Goal: Task Accomplishment & Management: Manage account settings

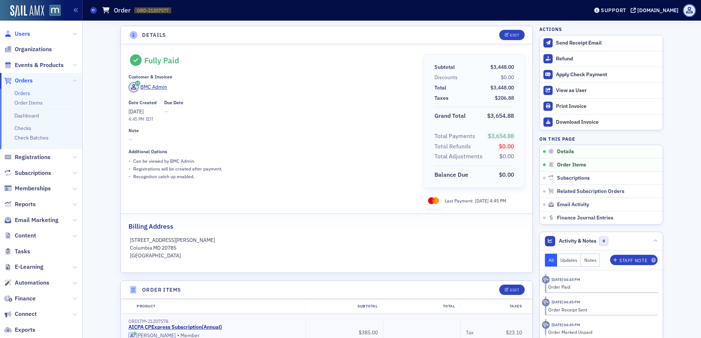
click at [23, 36] on span "Users" at bounding box center [22, 34] width 15 height 8
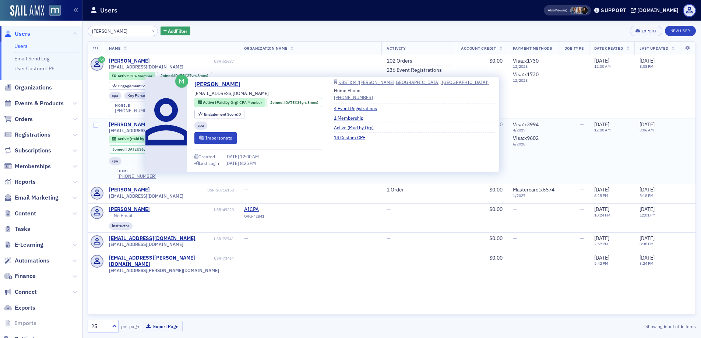
type input "[PERSON_NAME]"
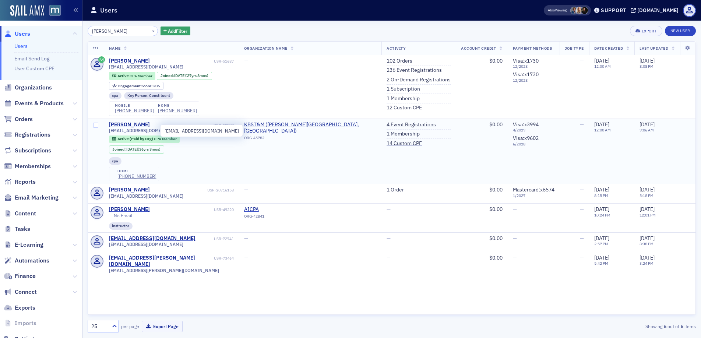
click at [128, 133] on span "[EMAIL_ADDRESS][DOMAIN_NAME]" at bounding box center [146, 131] width 74 height 6
click at [128, 133] on span "smorrow@kbstm.com" at bounding box center [146, 131] width 74 height 6
copy div "smorrow@kbstm.com"
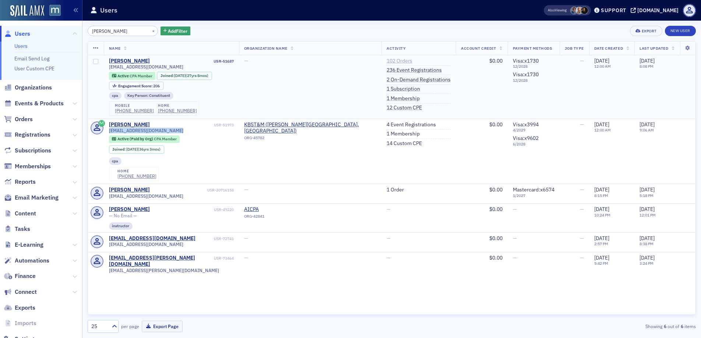
click at [387, 62] on link "102 Orders" at bounding box center [400, 61] width 26 height 7
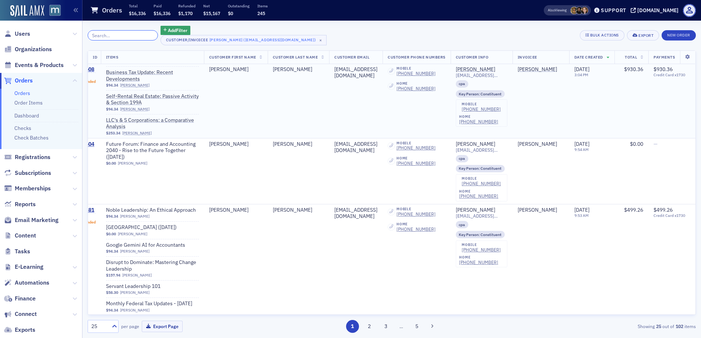
scroll to position [0, 68]
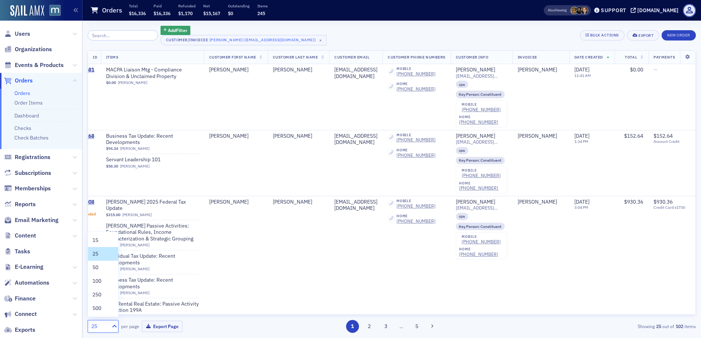
click at [116, 327] on icon at bounding box center [114, 326] width 4 height 3
click at [100, 277] on span "100" at bounding box center [96, 281] width 9 height 8
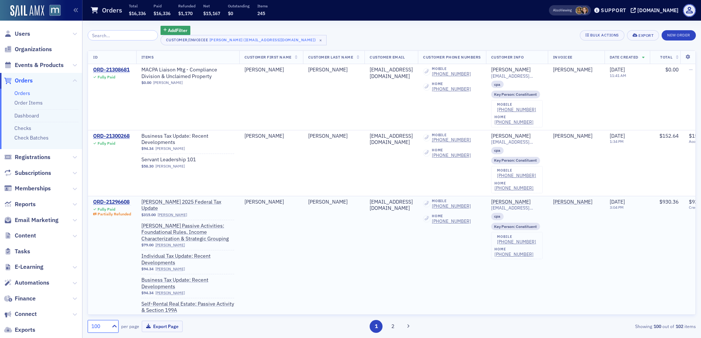
scroll to position [244, 0]
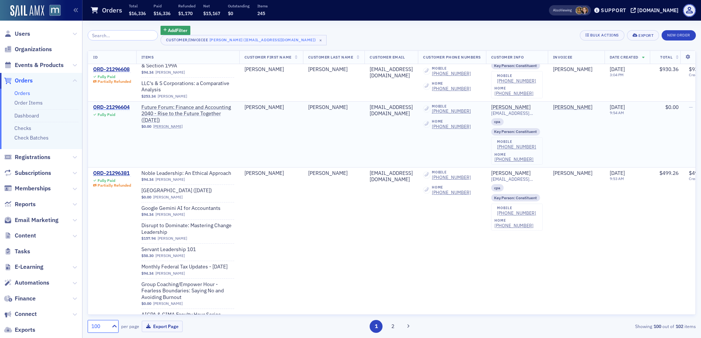
click at [119, 104] on div "ORD-21296604" at bounding box center [111, 107] width 36 height 7
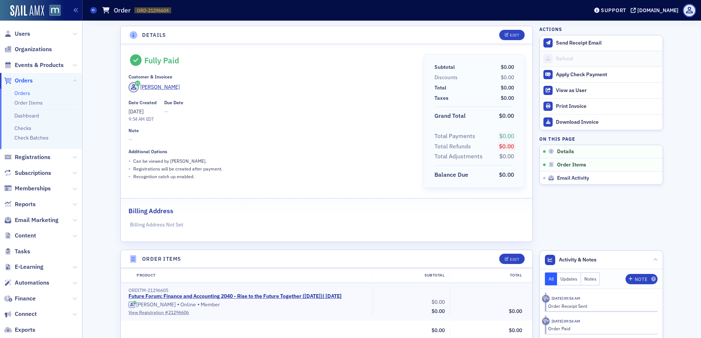
scroll to position [218, 0]
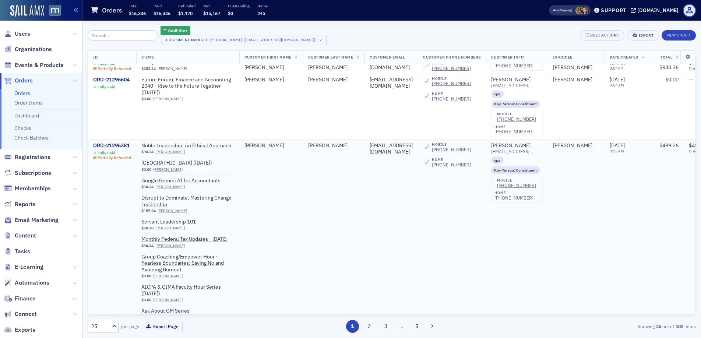
scroll to position [272, 0]
click at [116, 142] on div "ORD-21296381" at bounding box center [112, 145] width 38 height 7
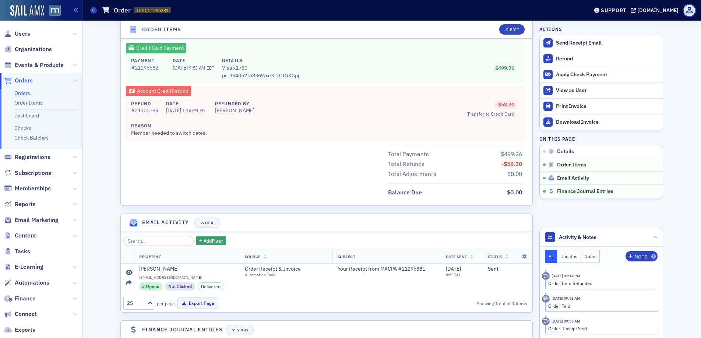
scroll to position [786, 0]
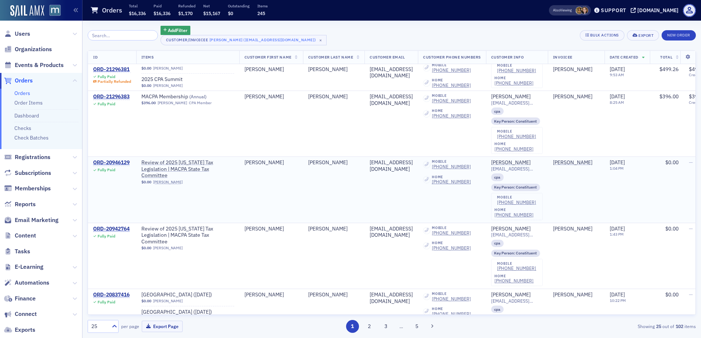
scroll to position [562, 0]
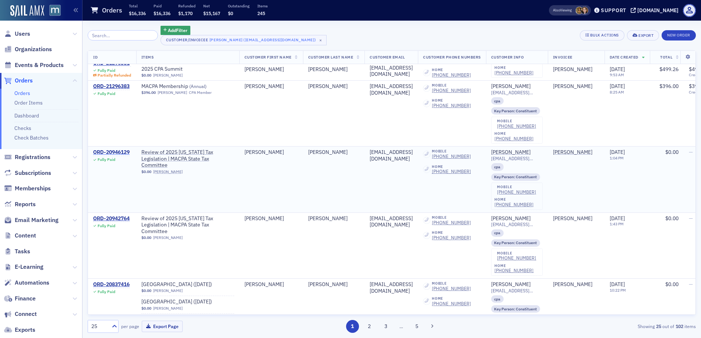
click at [118, 151] on div "ORD-20946129" at bounding box center [111, 152] width 36 height 7
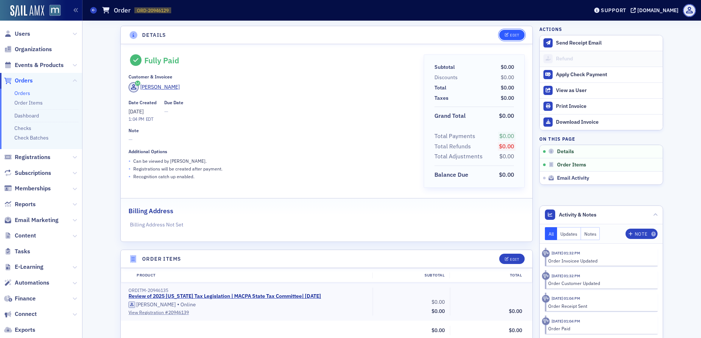
click at [510, 35] on div "Edit" at bounding box center [514, 35] width 9 height 4
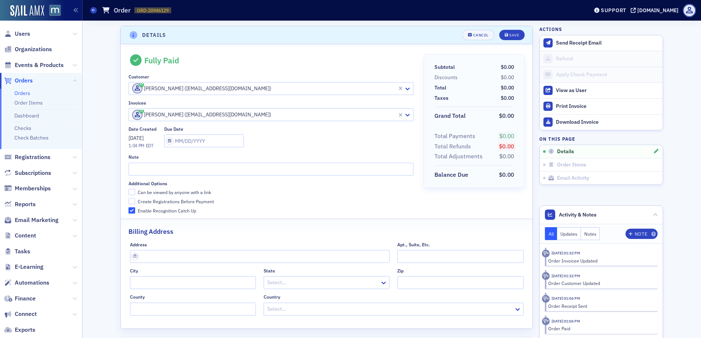
click at [129, 91] on div "[PERSON_NAME] ([EMAIL_ADDRESS][DOMAIN_NAME])" at bounding box center [263, 88] width 268 height 12
paste input "smorrow@kbstm.com"
type input "smorrow@kbstm.com"
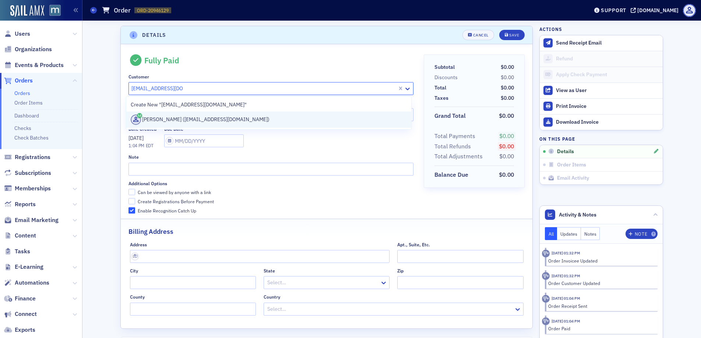
click at [147, 119] on div "Sharon Morrow (smorrow@kbstm.com)" at bounding box center [269, 119] width 276 height 10
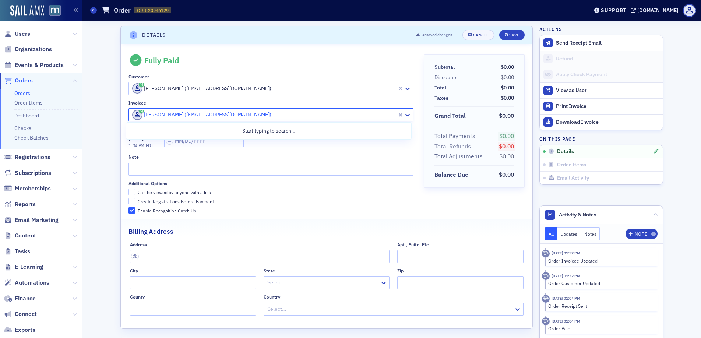
click at [132, 110] on span at bounding box center [138, 115] width 12 height 10
paste input "smorrow@kbstm.com"
type input "smorrow@kbstm.com"
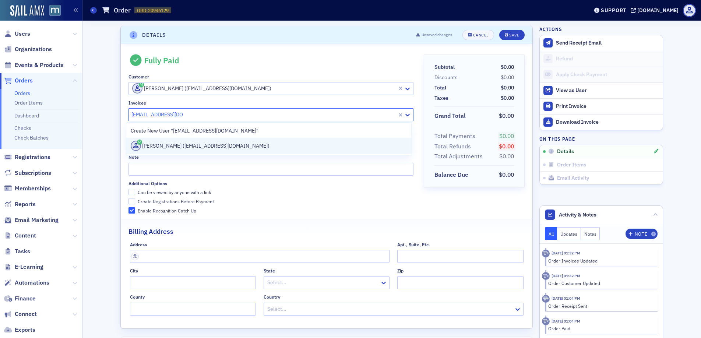
click at [148, 145] on div "Sharon Morrow (smorrow@kbstm.com)" at bounding box center [269, 146] width 276 height 10
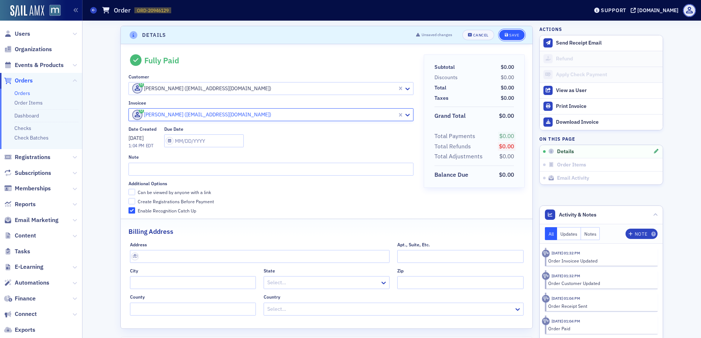
click at [514, 34] on div "Save" at bounding box center [514, 35] width 10 height 4
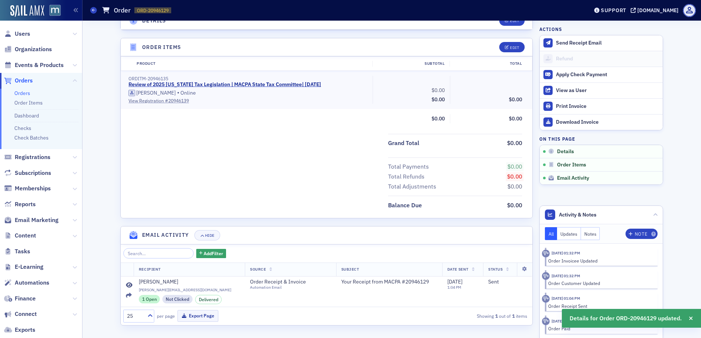
scroll to position [212, 0]
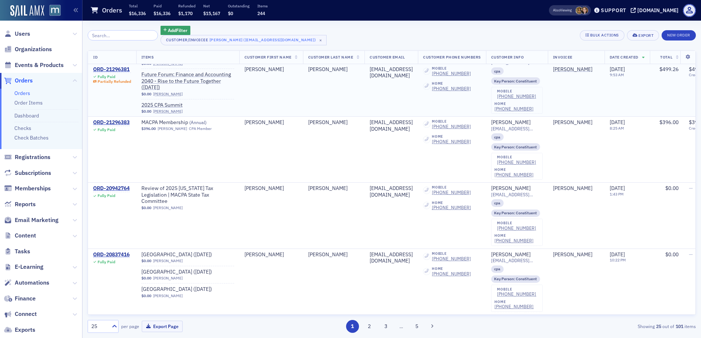
scroll to position [535, 0]
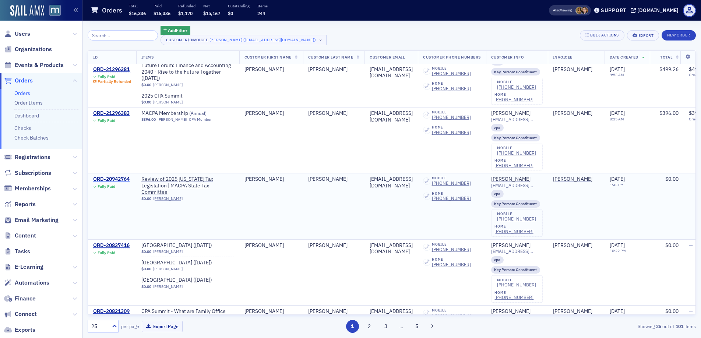
click at [115, 177] on div "ORD-20942764" at bounding box center [111, 179] width 36 height 7
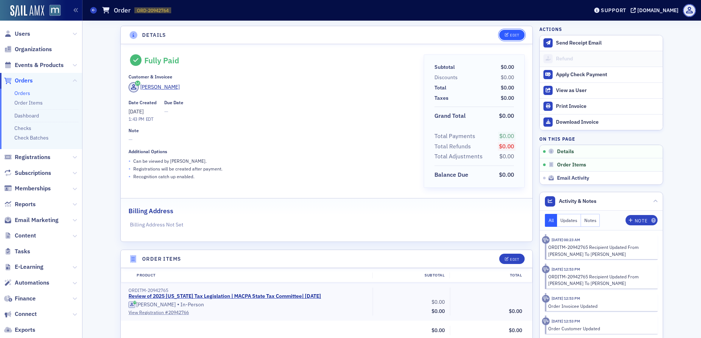
click at [512, 35] on div "Edit" at bounding box center [514, 35] width 9 height 4
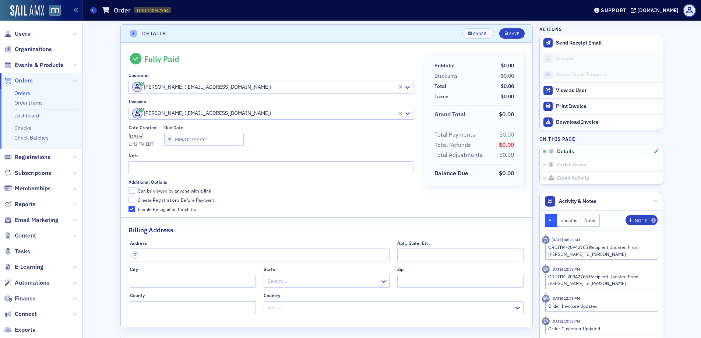
click at [131, 91] on div at bounding box center [263, 86] width 265 height 9
paste input "smorrow@kbstm.com"
type input "smorrow@kbstm.com"
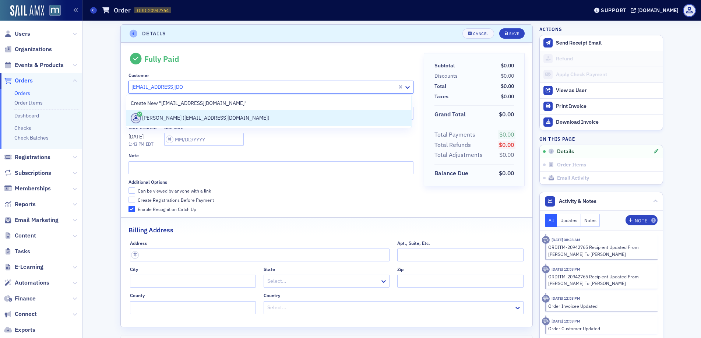
click at [159, 122] on div "Sharon Morrow (smorrow@kbstm.com)" at bounding box center [269, 118] width 276 height 10
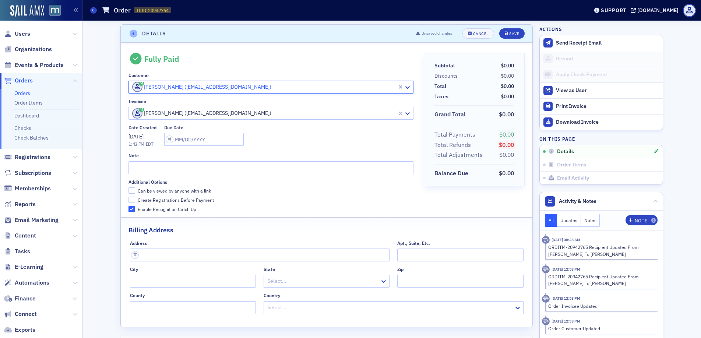
click at [129, 112] on div "[PERSON_NAME] ([EMAIL_ADDRESS][DOMAIN_NAME])" at bounding box center [263, 113] width 268 height 12
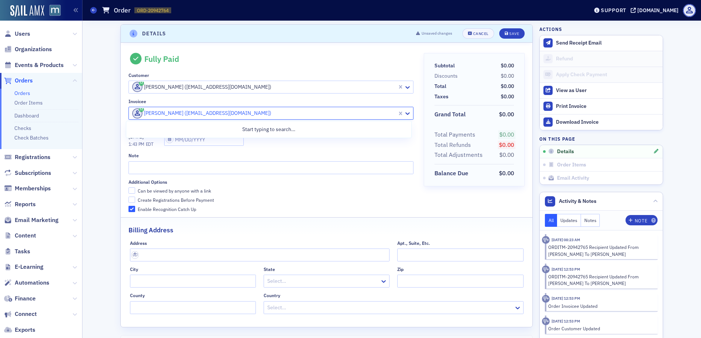
paste input "smorrow@kbstm.com"
type input "smorrow@kbstm.com"
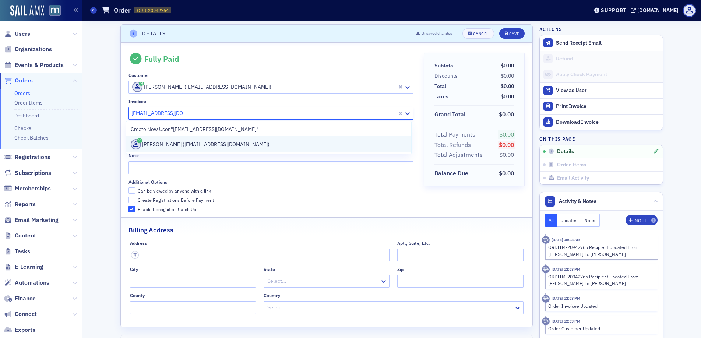
click at [157, 145] on div "Sharon Morrow (smorrow@kbstm.com)" at bounding box center [269, 144] width 276 height 10
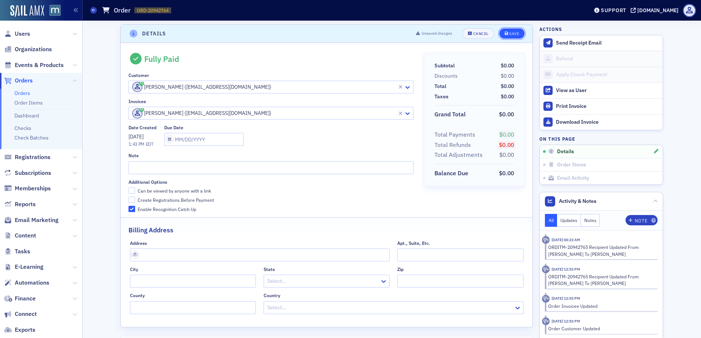
click at [512, 34] on div "Save" at bounding box center [514, 34] width 10 height 4
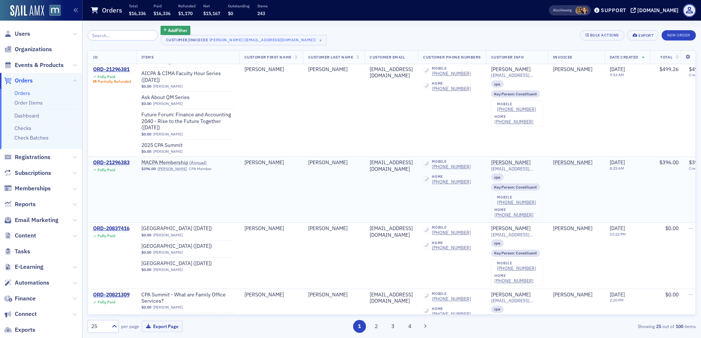
scroll to position [493, 0]
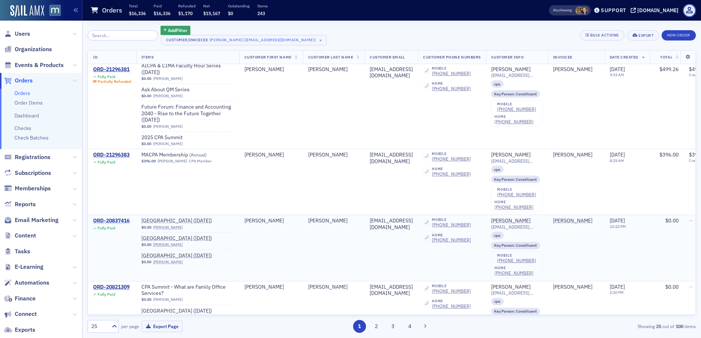
click at [125, 222] on div "ORD-20837416" at bounding box center [111, 221] width 36 height 7
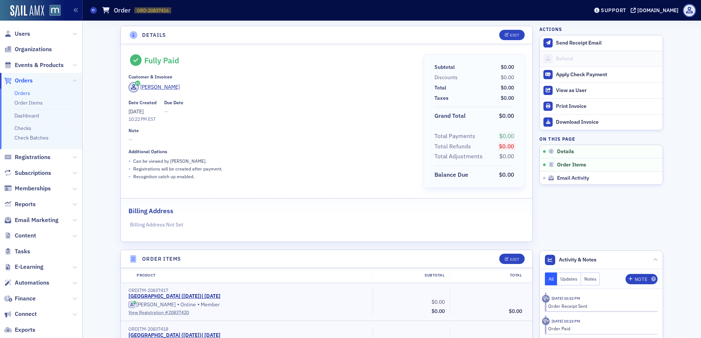
scroll to position [289, 0]
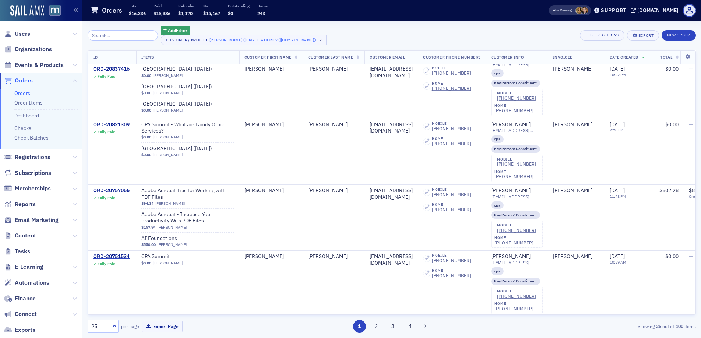
scroll to position [658, 0]
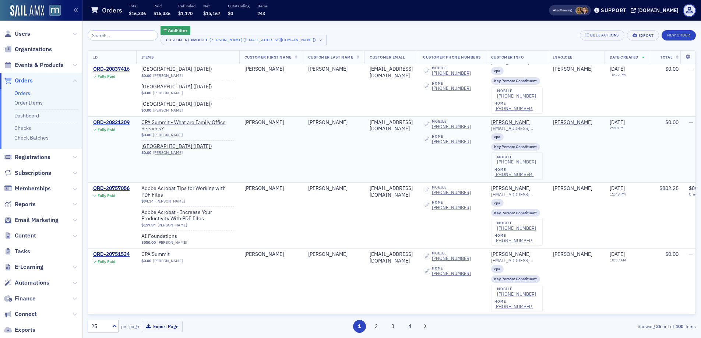
click at [120, 121] on div "ORD-20821309" at bounding box center [111, 122] width 36 height 7
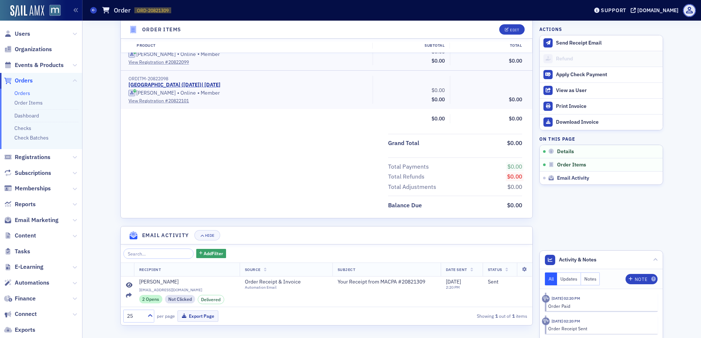
scroll to position [251, 0]
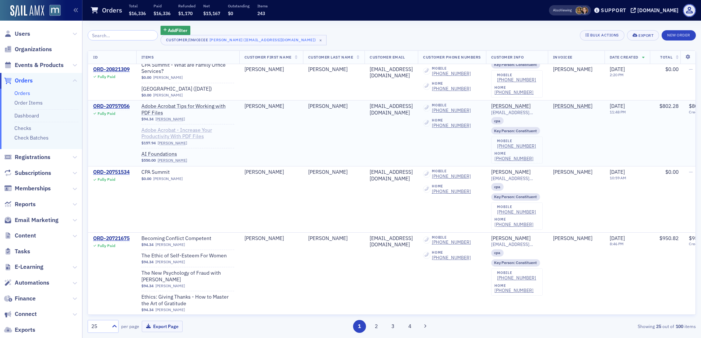
scroll to position [744, 0]
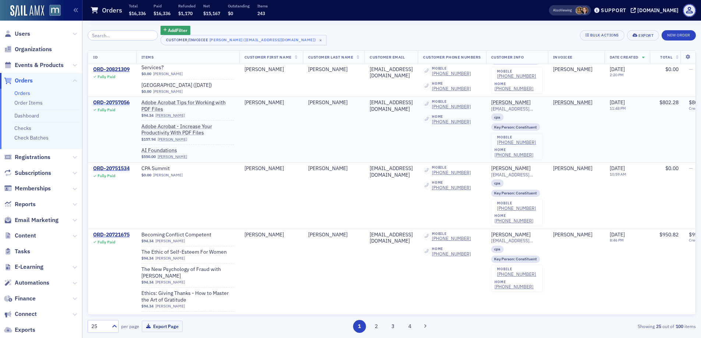
click at [115, 103] on div "ORD-20757056" at bounding box center [111, 102] width 36 height 7
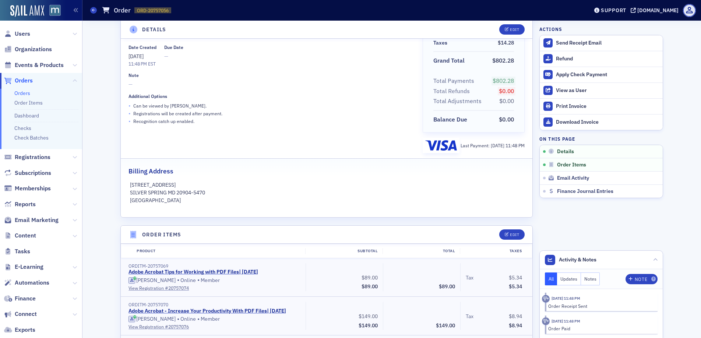
scroll to position [402, 0]
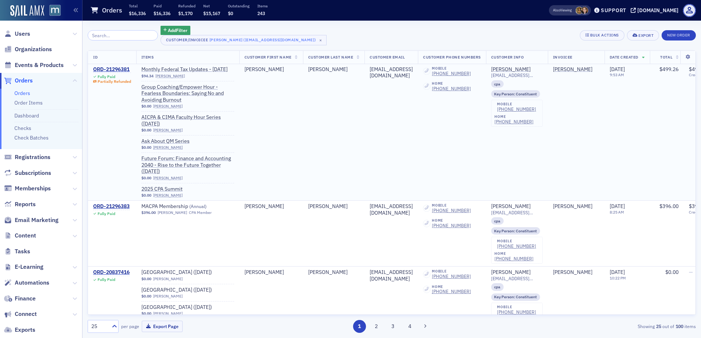
scroll to position [444, 0]
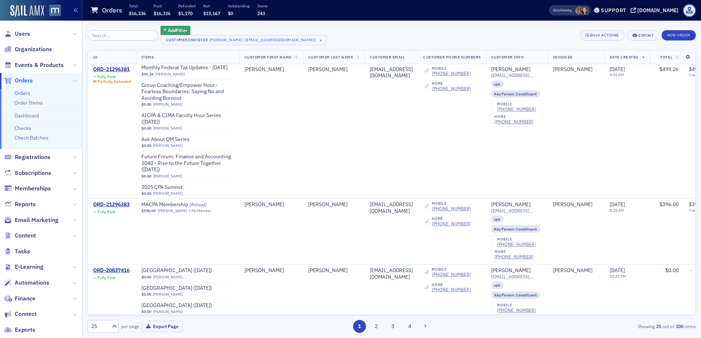
click at [110, 327] on div at bounding box center [113, 326] width 9 height 8
click at [106, 256] on div "25" at bounding box center [102, 254] width 21 height 8
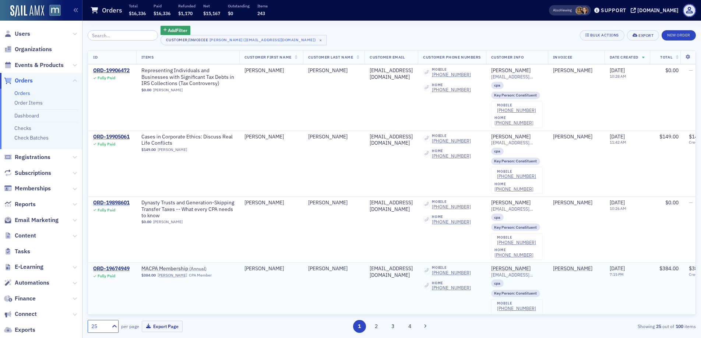
scroll to position [2208, 0]
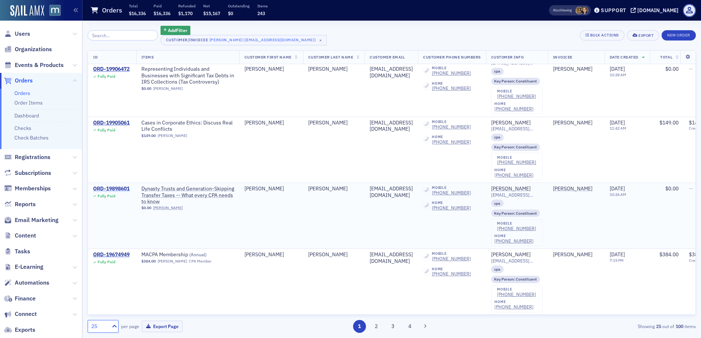
click at [123, 186] on div "ORD-19898601" at bounding box center [111, 189] width 36 height 7
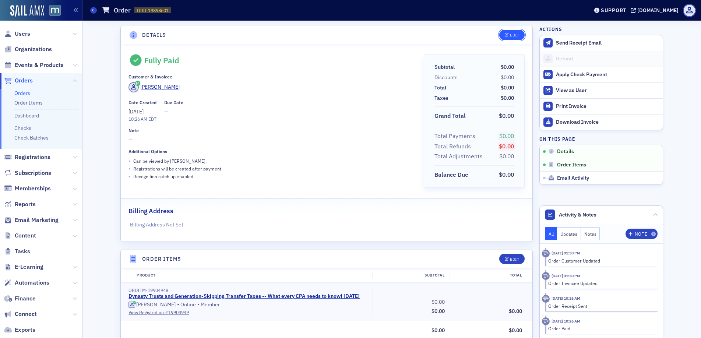
click at [514, 37] on button "Edit" at bounding box center [511, 35] width 25 height 10
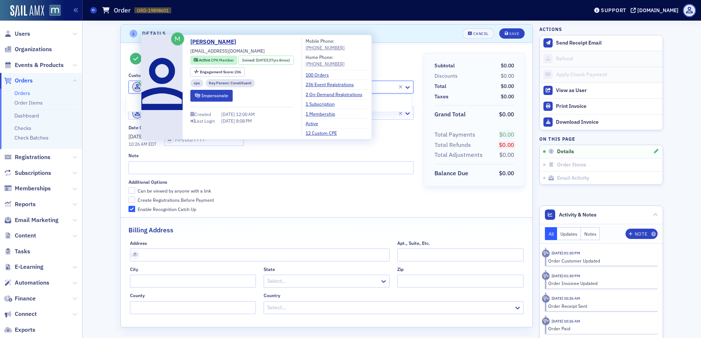
click at [132, 89] on span at bounding box center [138, 87] width 12 height 10
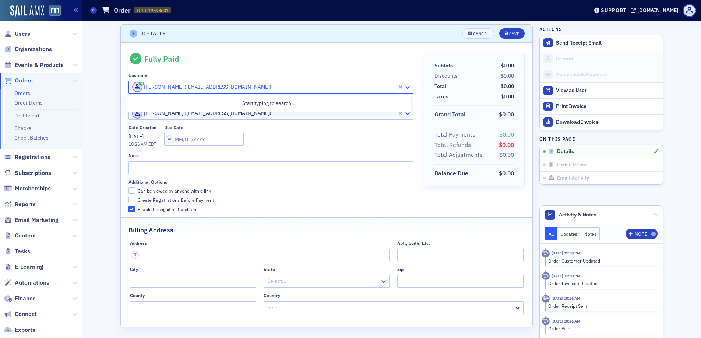
paste input "smorrow@kbstm.com"
type input "smorrow@kbstm.com"
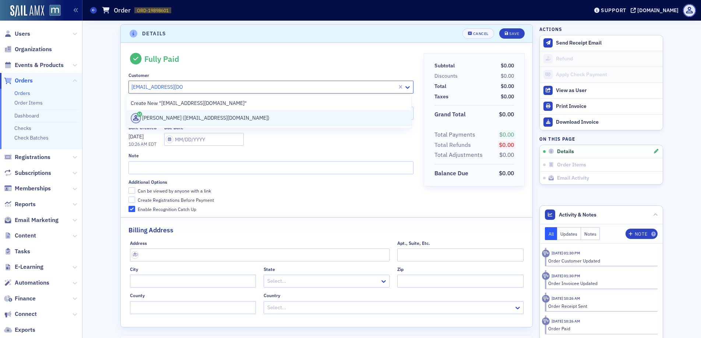
click at [163, 117] on div "Sharon Morrow (smorrow@kbstm.com)" at bounding box center [269, 118] width 276 height 10
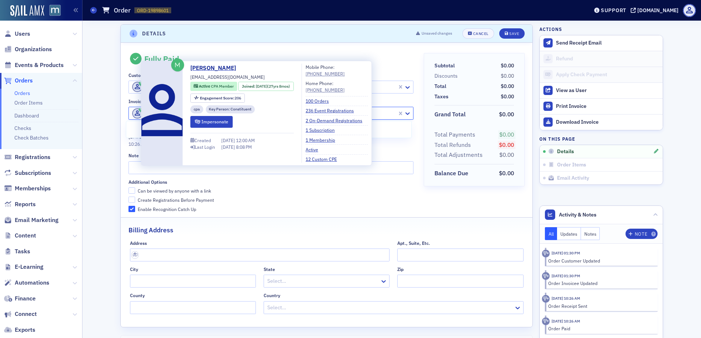
click at [132, 111] on span at bounding box center [137, 113] width 10 height 10
paste input "smorrow@kbstm.com"
type input "smorrow@kbstm.com"
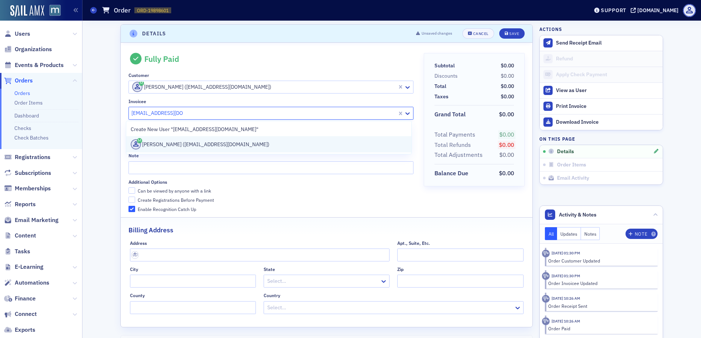
click at [182, 146] on div "Sharon Morrow (smorrow@kbstm.com)" at bounding box center [269, 144] width 276 height 10
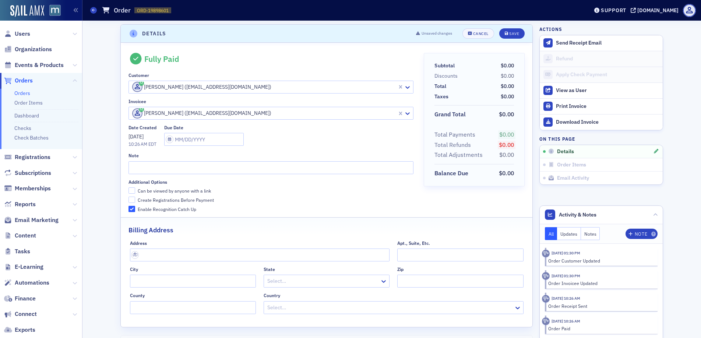
click at [515, 41] on header "Details Unsaved changes Cancel Save" at bounding box center [327, 34] width 412 height 18
click at [514, 36] on button "Save" at bounding box center [511, 33] width 25 height 10
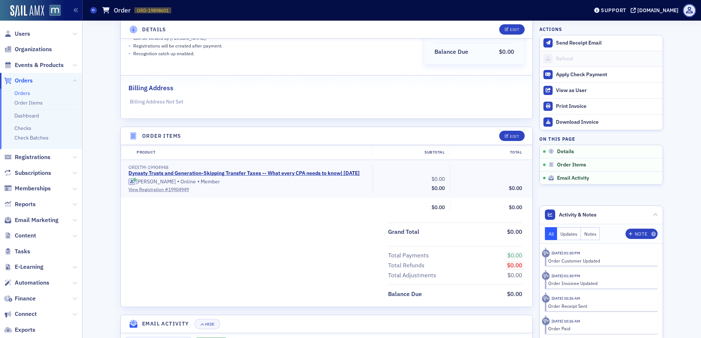
scroll to position [0, 0]
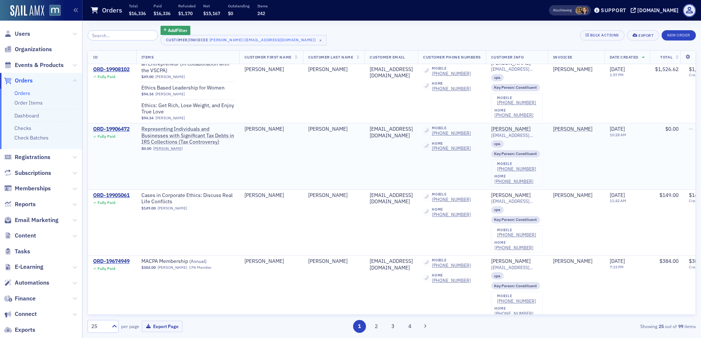
scroll to position [2227, 0]
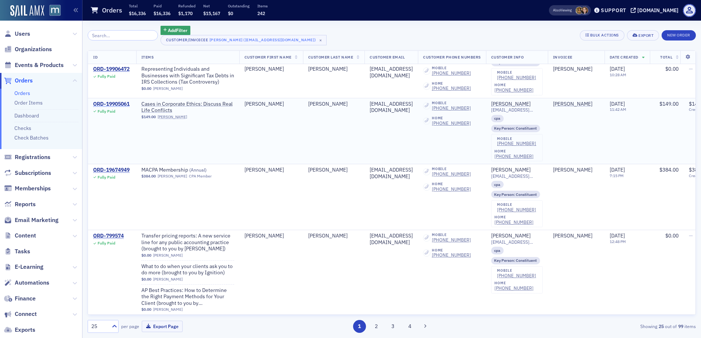
click at [111, 101] on div "ORD-19905061" at bounding box center [111, 104] width 36 height 7
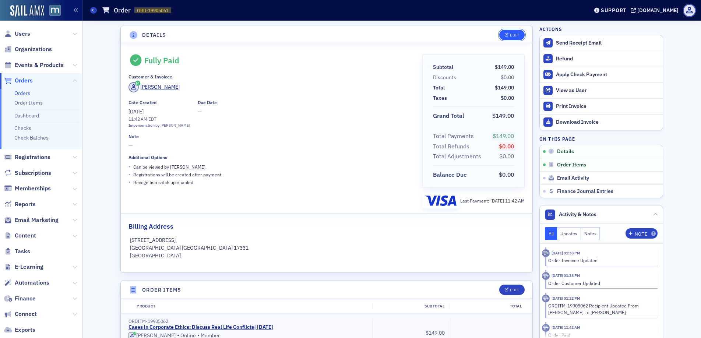
click at [507, 32] on button "Edit" at bounding box center [511, 35] width 25 height 10
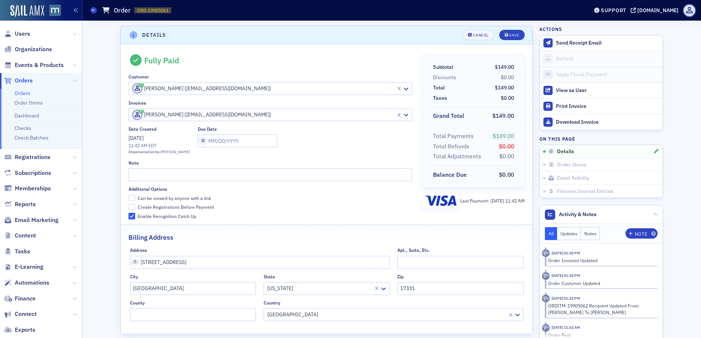
scroll to position [1, 0]
click at [129, 84] on div "[PERSON_NAME] ([EMAIL_ADDRESS][DOMAIN_NAME])" at bounding box center [262, 87] width 267 height 12
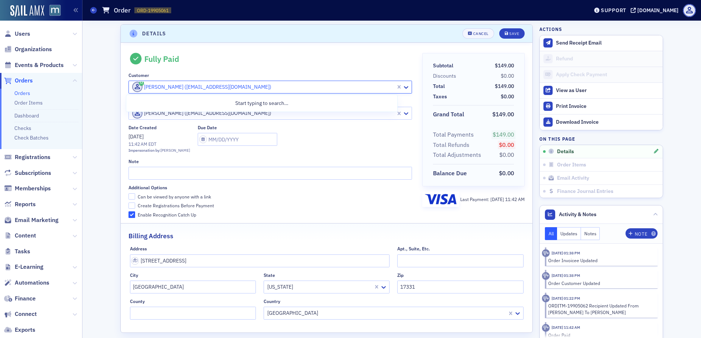
paste input "smorrow@kbstm.com"
type input "smorrow@kbstm.com"
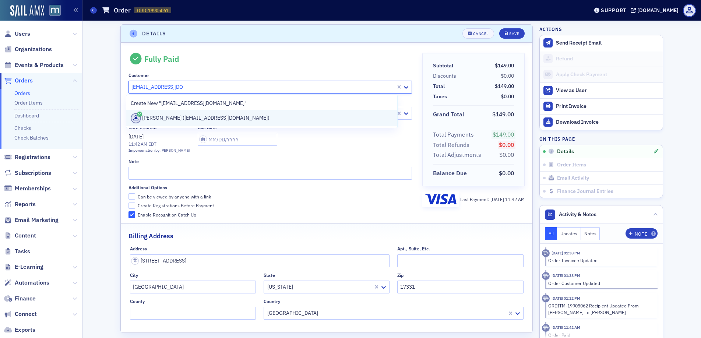
click at [155, 113] on div "Sharon Morrow (smorrow@kbstm.com)" at bounding box center [262, 118] width 262 height 10
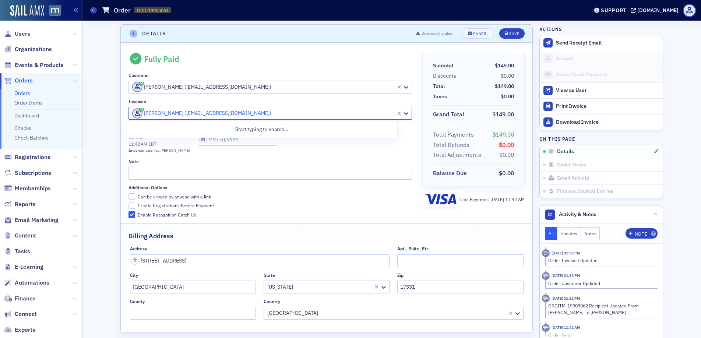
click at [131, 113] on input "text" at bounding box center [131, 113] width 1 height 8
paste input "smorrow@kbstm.com"
type input "smorrow@kbstm.com"
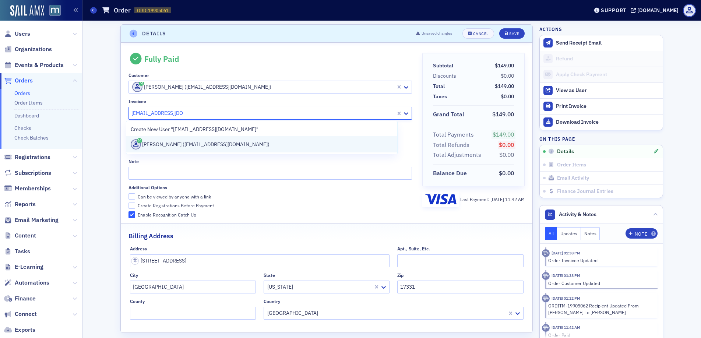
click at [168, 145] on div "Sharon Morrow (smorrow@kbstm.com)" at bounding box center [262, 144] width 262 height 10
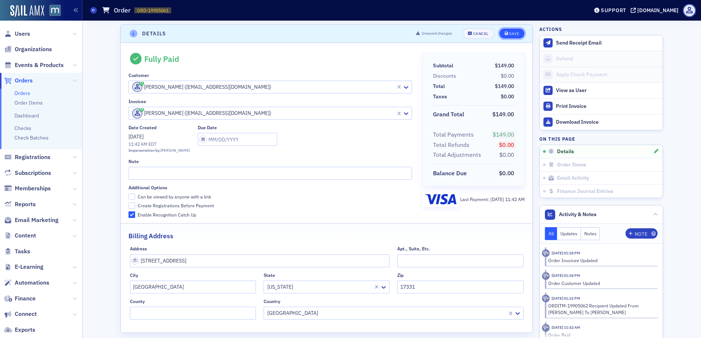
click at [511, 33] on div "Save" at bounding box center [514, 34] width 10 height 4
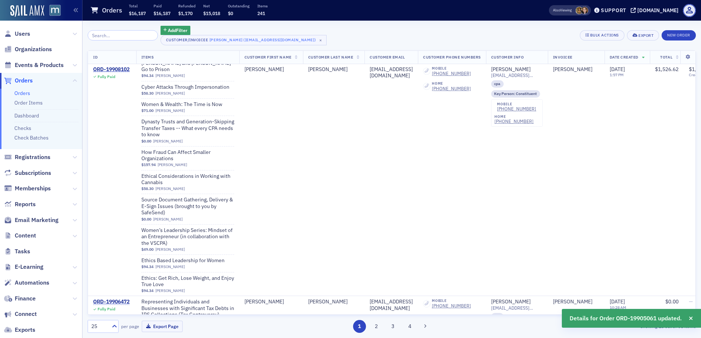
scroll to position [2227, 0]
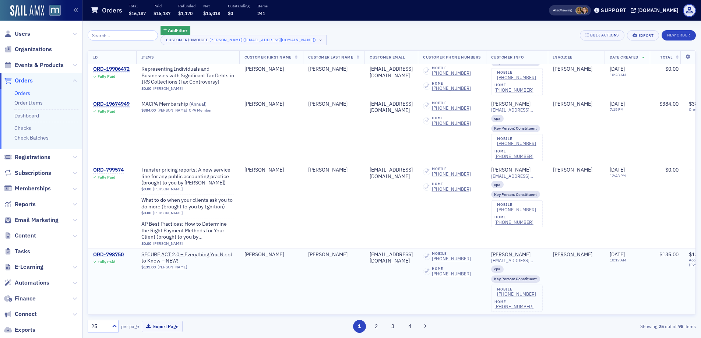
click at [110, 251] on div "ORD-798750" at bounding box center [108, 254] width 31 height 7
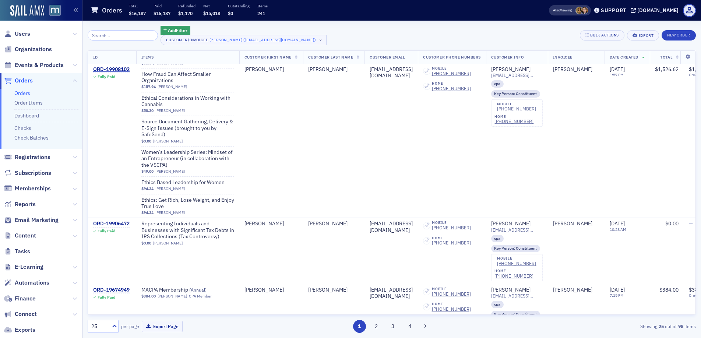
scroll to position [2227, 0]
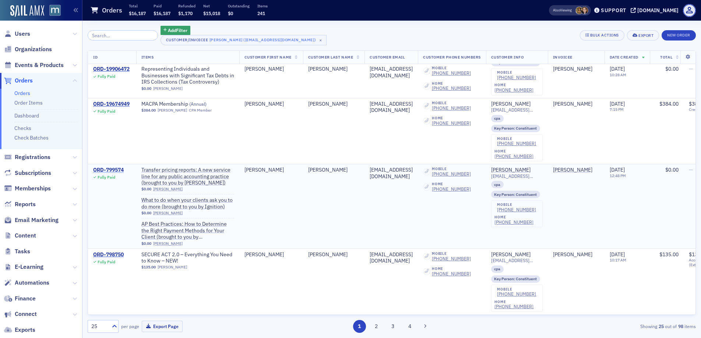
click at [108, 167] on div "ORD-799574" at bounding box center [108, 170] width 31 height 7
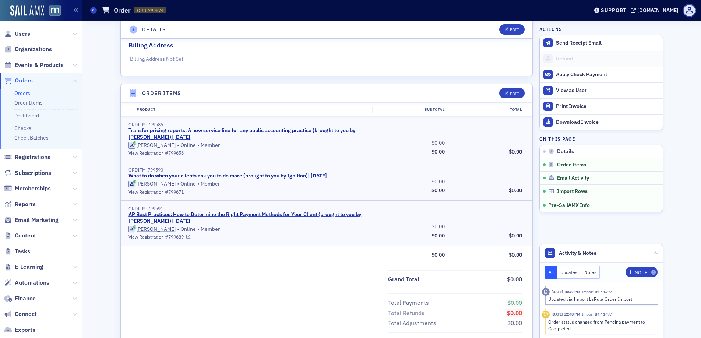
scroll to position [314, 0]
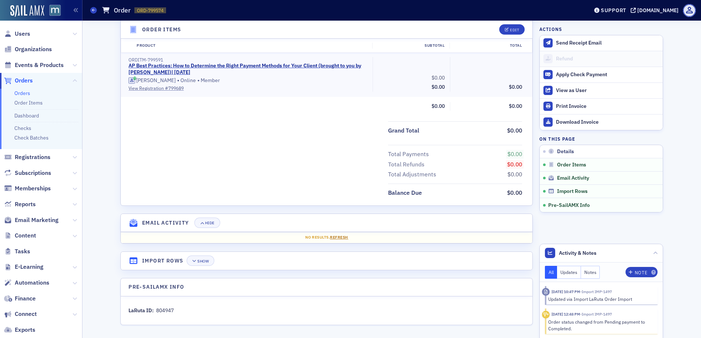
click at [336, 235] on span "Refresh" at bounding box center [339, 237] width 18 height 5
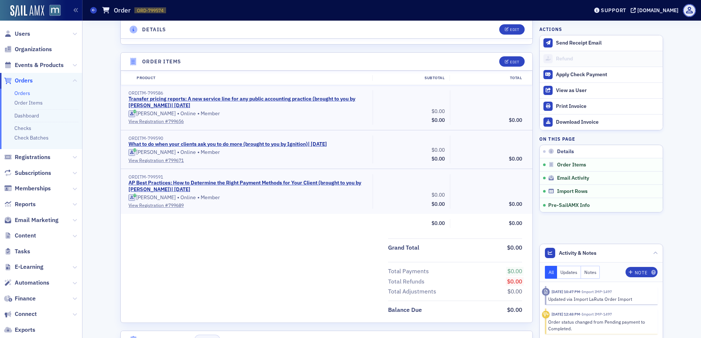
scroll to position [0, 0]
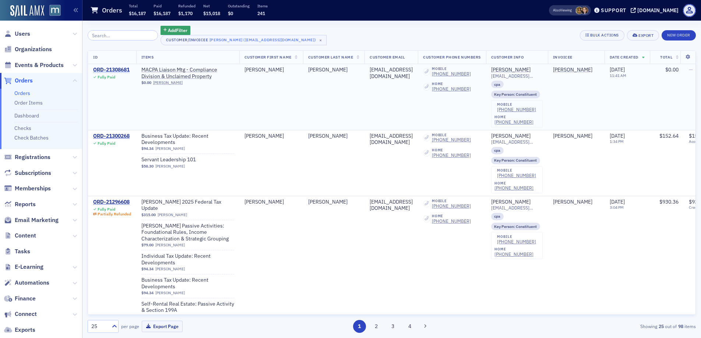
click at [110, 68] on div "ORD-21308681" at bounding box center [111, 70] width 36 height 7
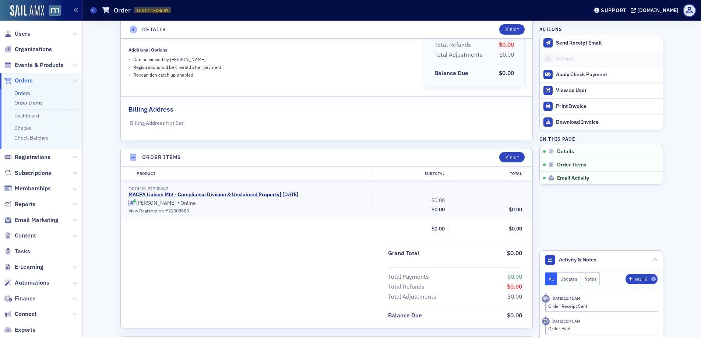
scroll to position [212, 0]
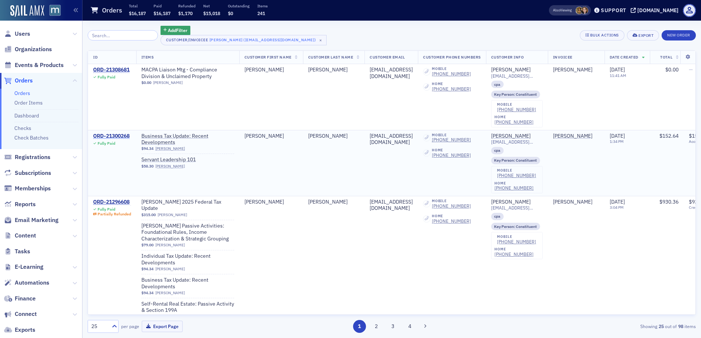
click at [116, 136] on div "ORD-21300268" at bounding box center [111, 136] width 36 height 7
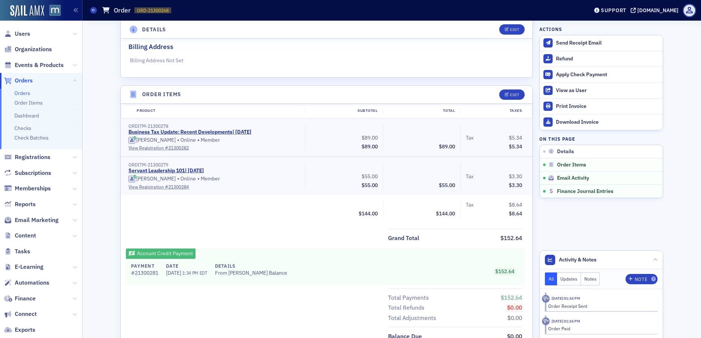
scroll to position [331, 0]
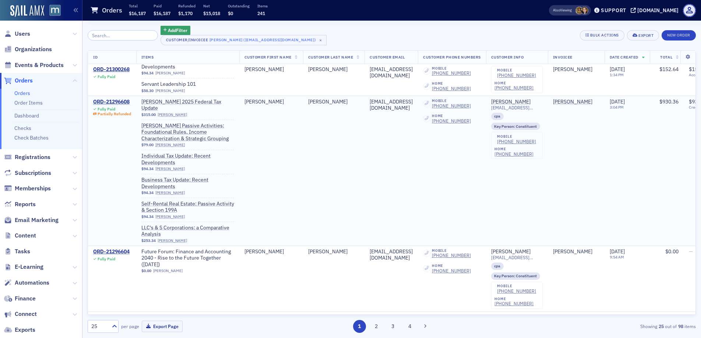
scroll to position [105, 0]
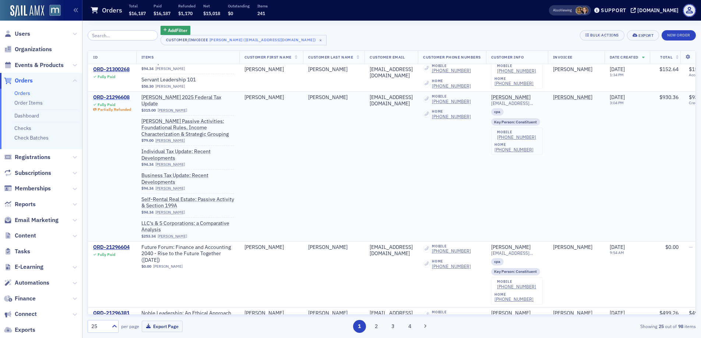
click at [121, 98] on div "ORD-21296608" at bounding box center [112, 97] width 38 height 7
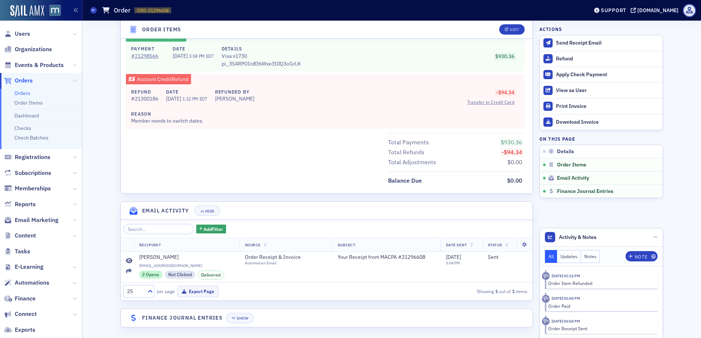
scroll to position [586, 0]
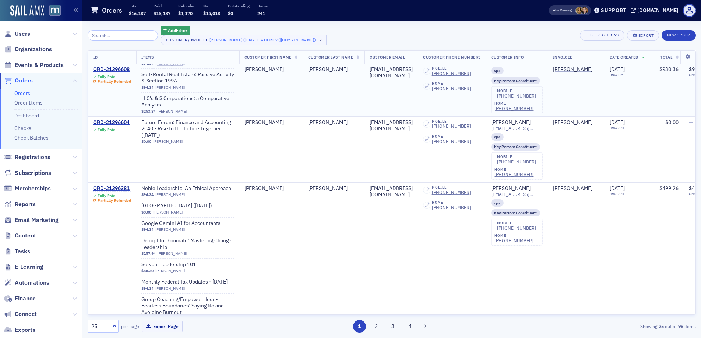
scroll to position [183, 0]
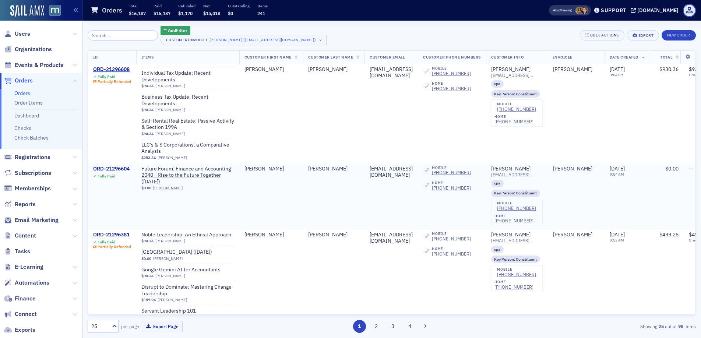
click at [112, 166] on div "ORD-21296604" at bounding box center [111, 169] width 36 height 7
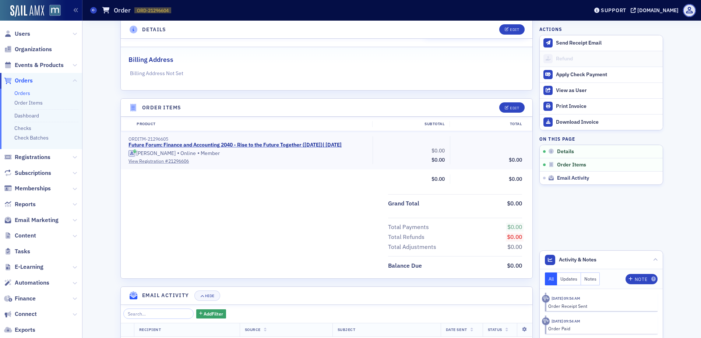
scroll to position [218, 0]
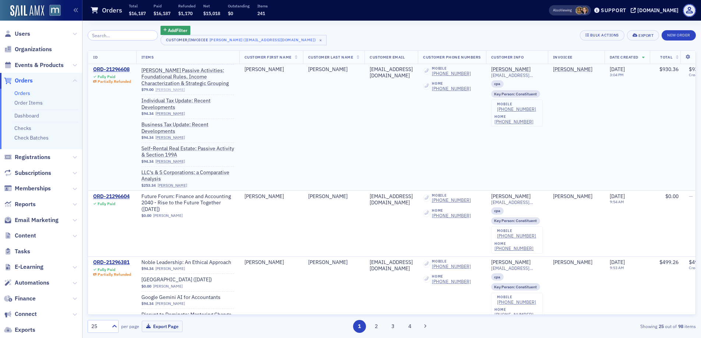
scroll to position [194, 0]
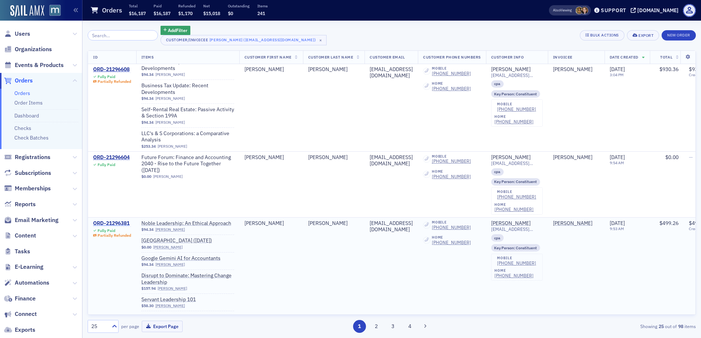
click at [108, 220] on div "ORD-21296381" at bounding box center [112, 223] width 38 height 7
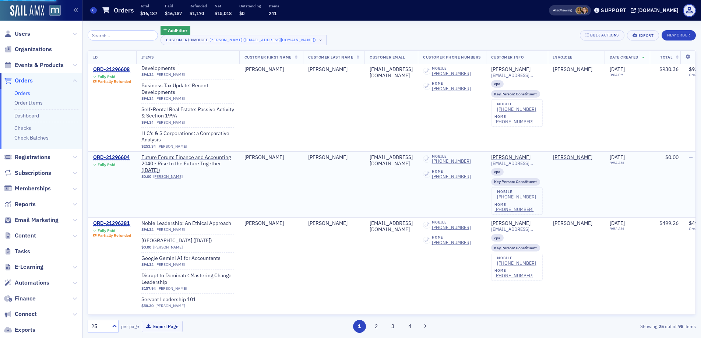
scroll to position [195, 0]
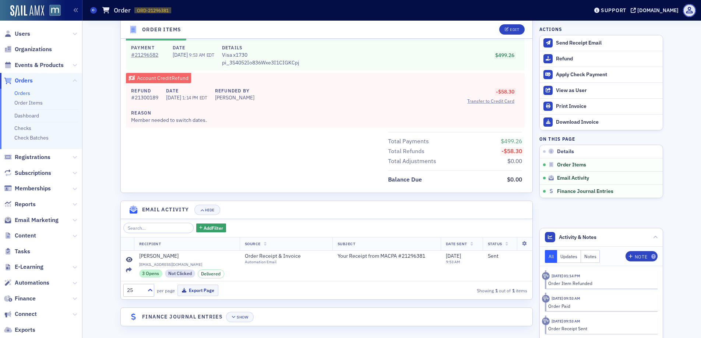
scroll to position [786, 0]
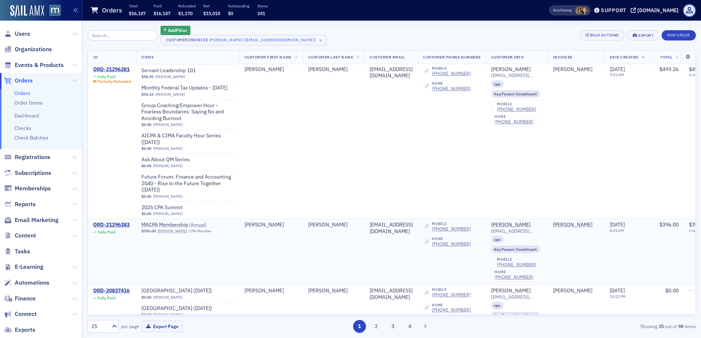
scroll to position [514, 0]
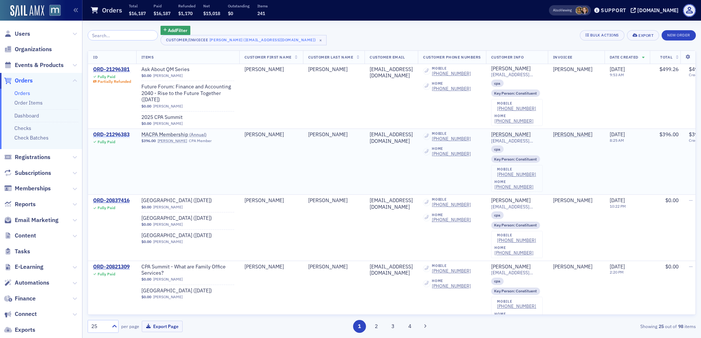
click at [112, 133] on div "ORD-21296383" at bounding box center [111, 134] width 36 height 7
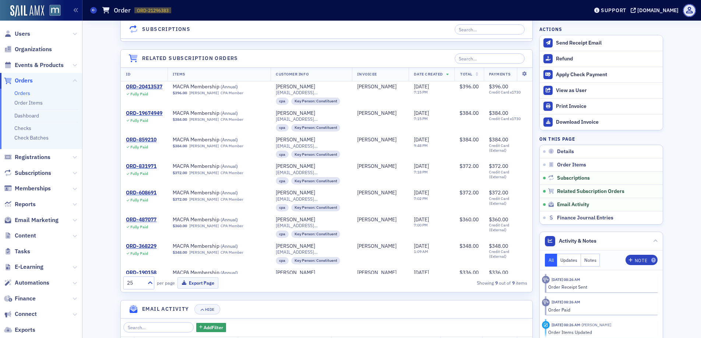
scroll to position [660, 0]
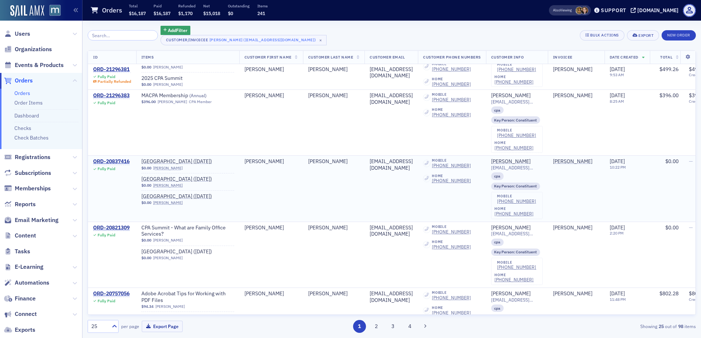
scroll to position [556, 0]
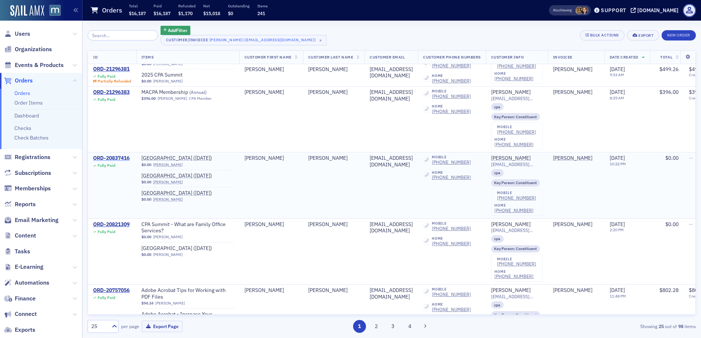
click at [122, 158] on div "ORD-20837416" at bounding box center [111, 158] width 36 height 7
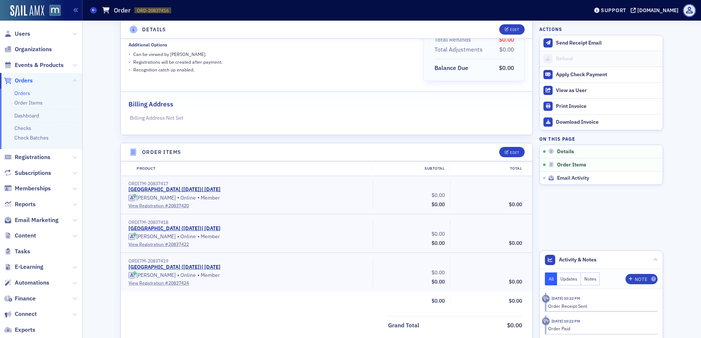
scroll to position [289, 0]
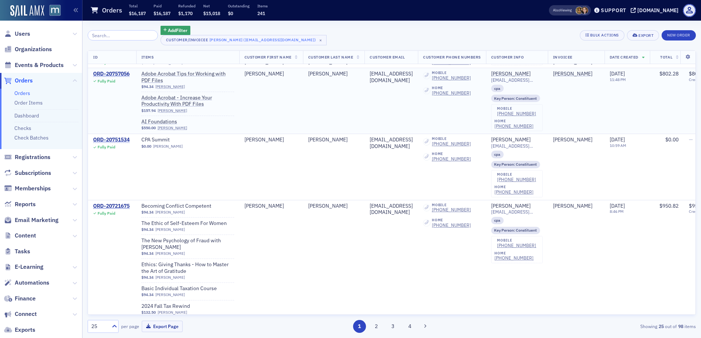
scroll to position [781, 0]
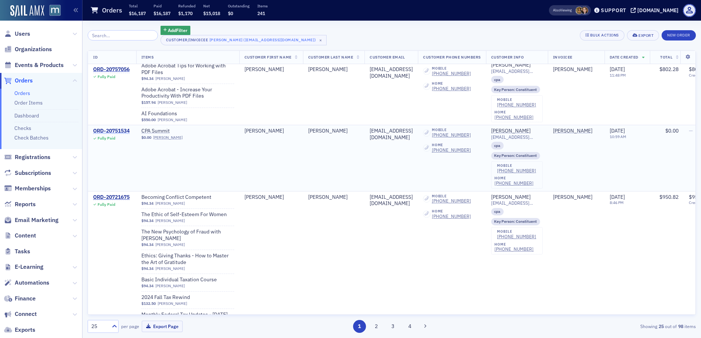
click at [120, 129] on div "ORD-20751534" at bounding box center [111, 131] width 36 height 7
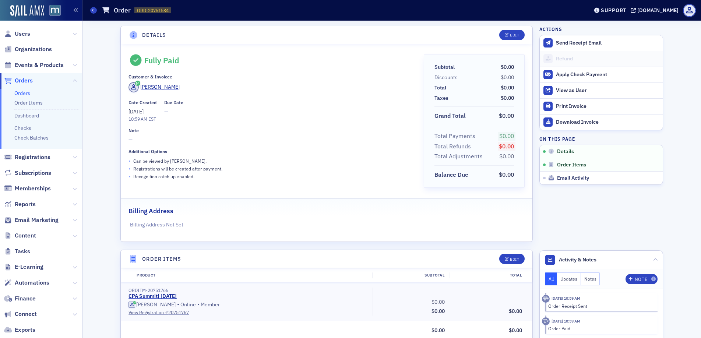
scroll to position [212, 0]
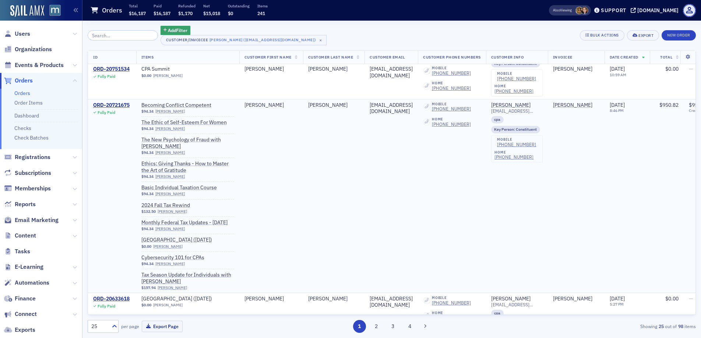
scroll to position [875, 0]
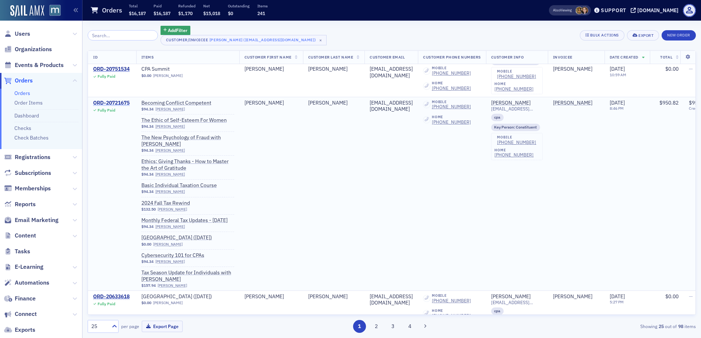
click at [113, 100] on div "ORD-20721675" at bounding box center [111, 103] width 36 height 7
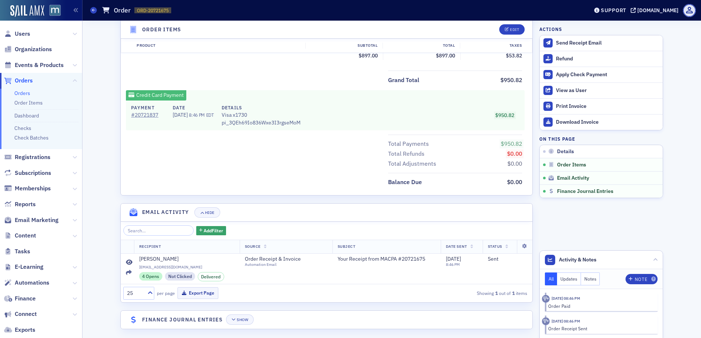
scroll to position [667, 0]
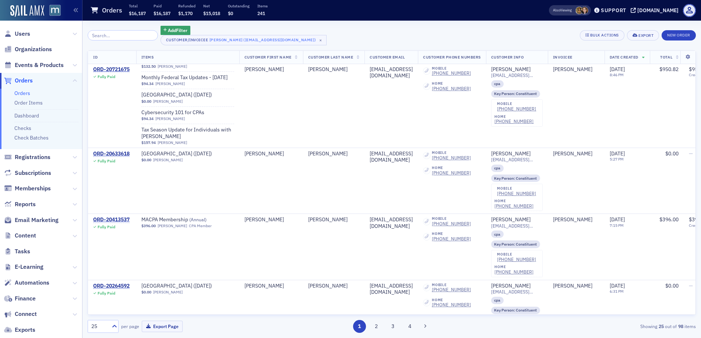
scroll to position [1082, 0]
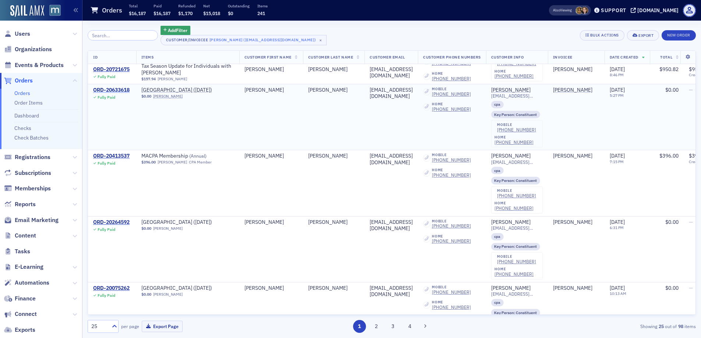
click at [119, 94] on div "ORD-20633618" at bounding box center [111, 90] width 36 height 7
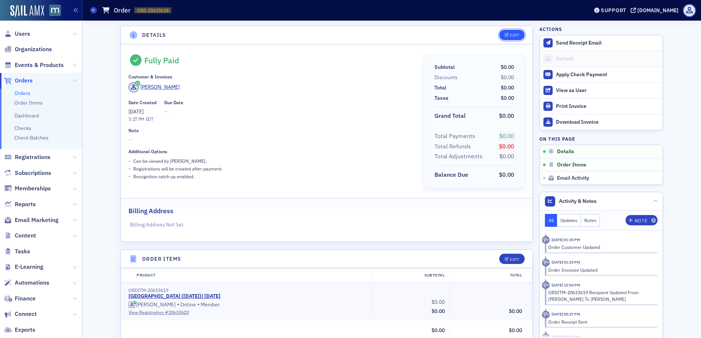
click at [512, 32] on button "Edit" at bounding box center [511, 35] width 25 height 10
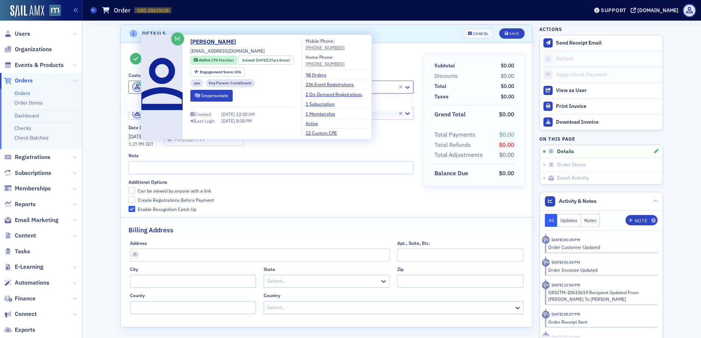
click at [132, 88] on span at bounding box center [137, 87] width 10 height 10
paste input "smorrow@kbstm.com"
type input "smorrow@kbstm.com"
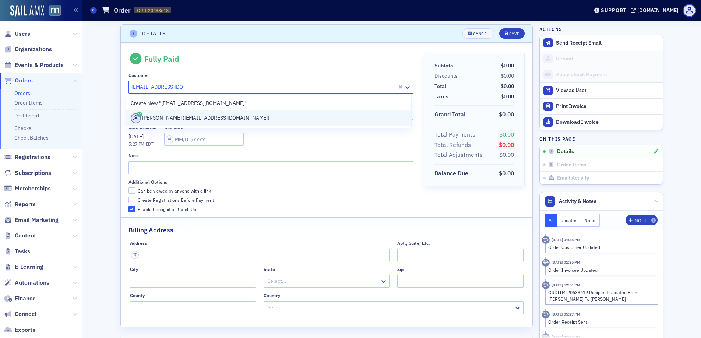
click at [171, 115] on div "Sharon Morrow (smorrow@kbstm.com)" at bounding box center [269, 118] width 276 height 10
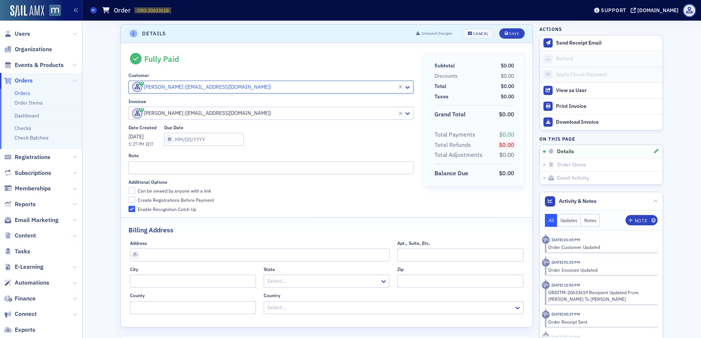
click at [129, 116] on div "[PERSON_NAME] ([EMAIL_ADDRESS][DOMAIN_NAME])" at bounding box center [263, 113] width 268 height 12
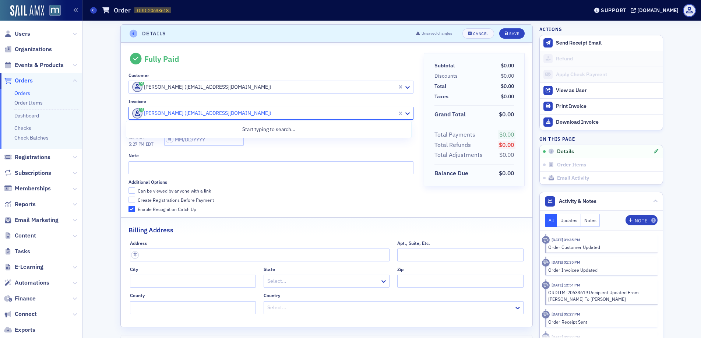
paste input "smorrow@kbstm.com"
type input "smorrow@kbstm.com"
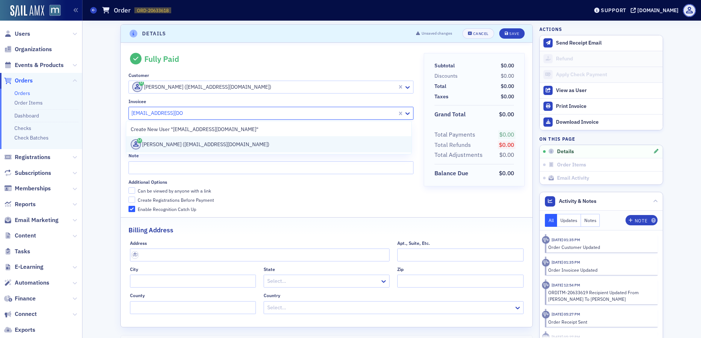
click at [156, 137] on div "Sharon Morrow (smorrow@kbstm.com)" at bounding box center [268, 144] width 285 height 16
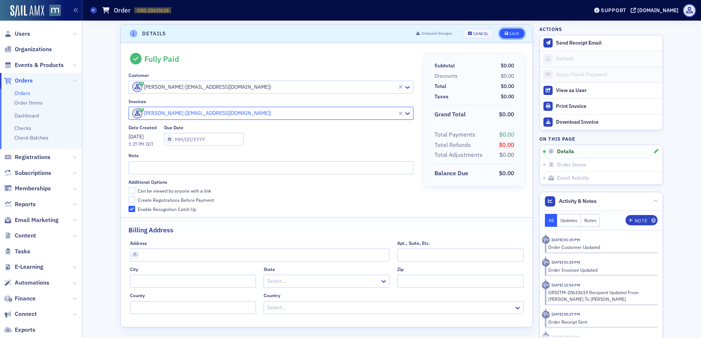
click at [506, 36] on button "Save" at bounding box center [511, 33] width 25 height 10
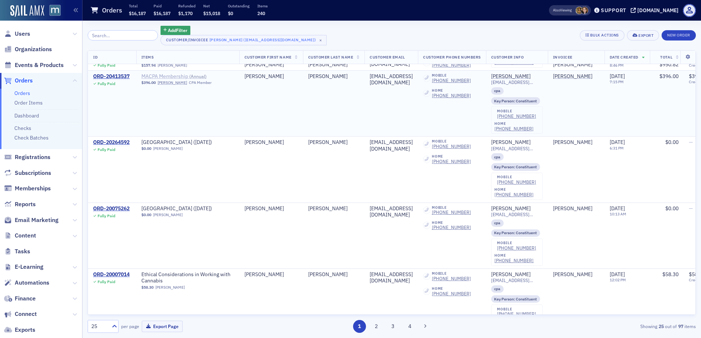
scroll to position [1110, 0]
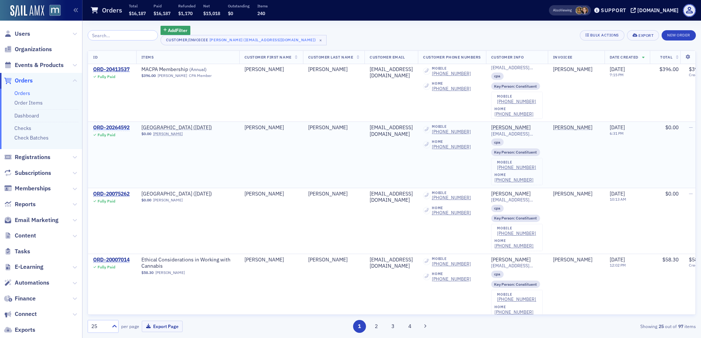
click at [117, 131] on div "ORD-20264592" at bounding box center [111, 127] width 36 height 7
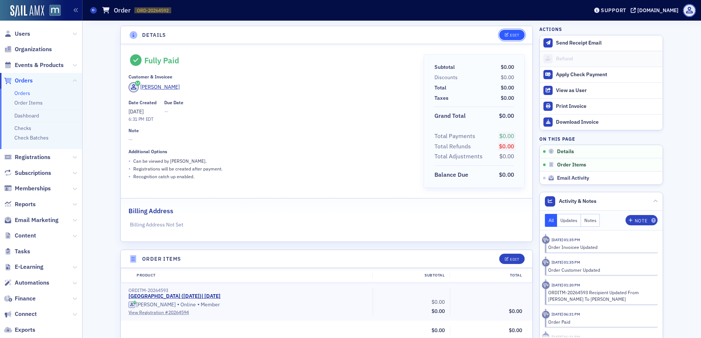
click at [510, 35] on div "Edit" at bounding box center [514, 35] width 9 height 4
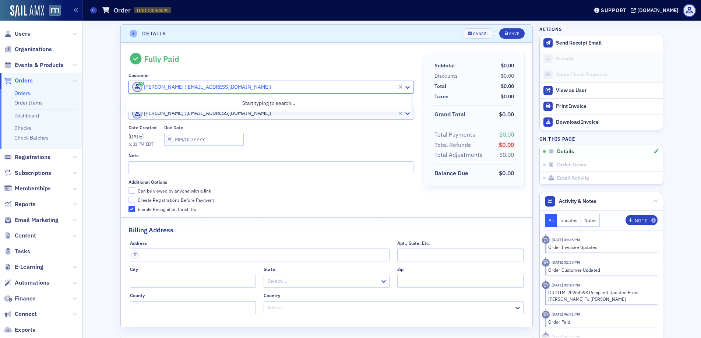
click at [129, 87] on div "[PERSON_NAME] ([EMAIL_ADDRESS][DOMAIN_NAME])" at bounding box center [263, 87] width 268 height 12
paste input "smorrow@kbstm.com"
type input "smorrow@kbstm.com"
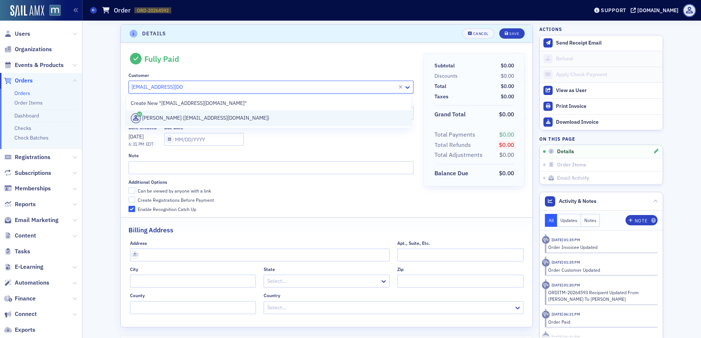
click at [153, 116] on div "Sharon Morrow (smorrow@kbstm.com)" at bounding box center [269, 118] width 276 height 10
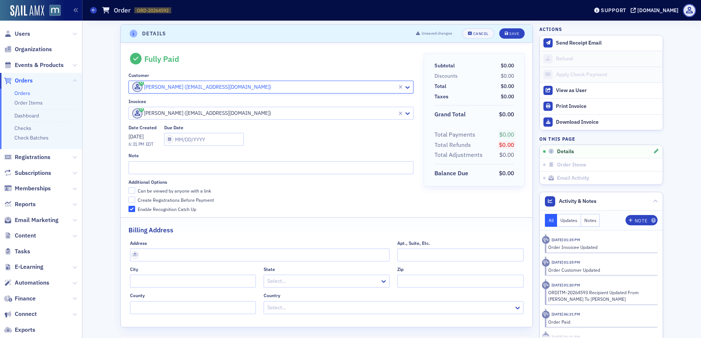
click at [129, 114] on div "[PERSON_NAME] ([EMAIL_ADDRESS][DOMAIN_NAME])" at bounding box center [263, 113] width 268 height 12
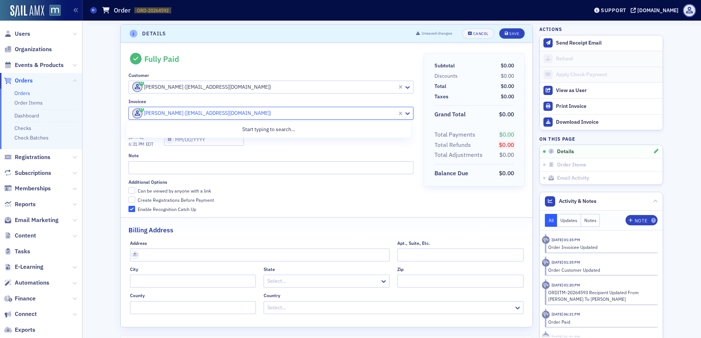
paste input "smorrow@kbstm.com"
type input "smorrow@kbstm.com"
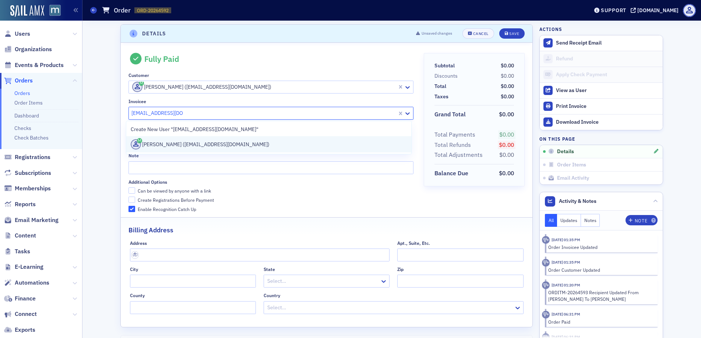
click at [151, 139] on div "Sharon Morrow (smorrow@kbstm.com)" at bounding box center [269, 144] width 276 height 10
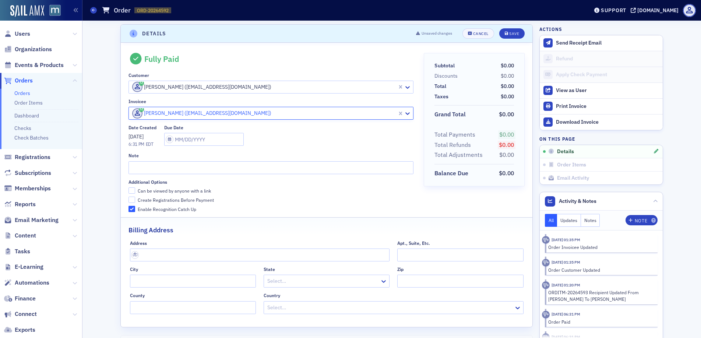
click at [492, 31] on div "Unsaved changes Cancel Save" at bounding box center [468, 33] width 114 height 10
click at [505, 33] on span "Save" at bounding box center [512, 34] width 14 height 4
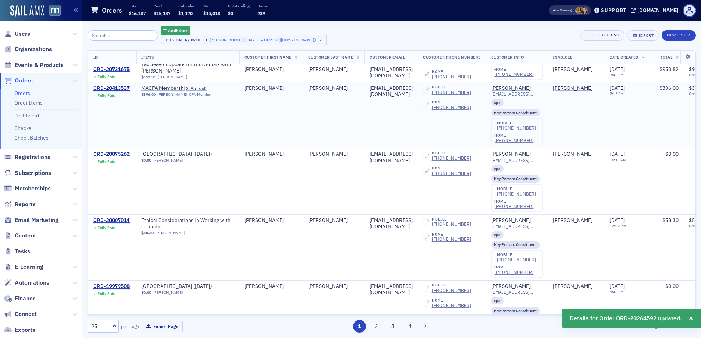
scroll to position [1097, 0]
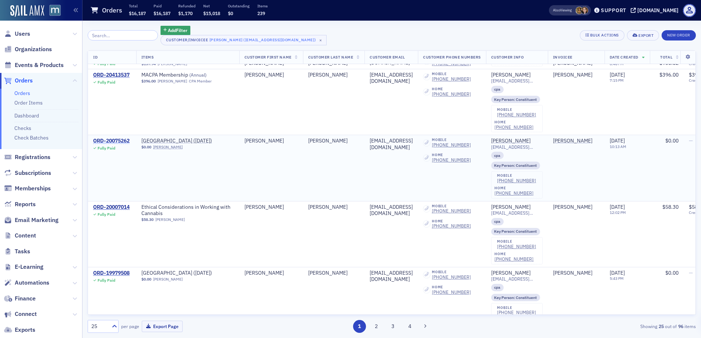
click at [112, 144] on div "ORD-20075262" at bounding box center [111, 141] width 36 height 7
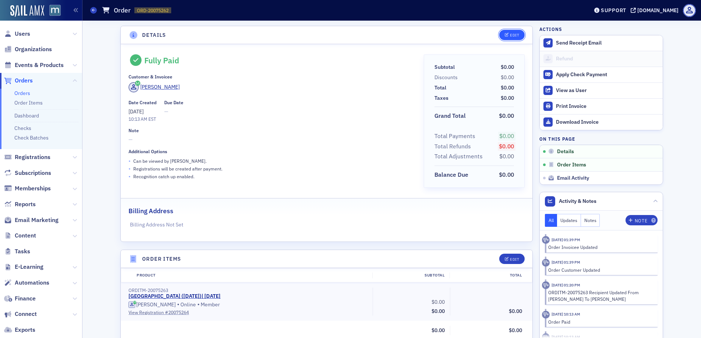
click at [506, 34] on span "Edit" at bounding box center [512, 35] width 14 height 4
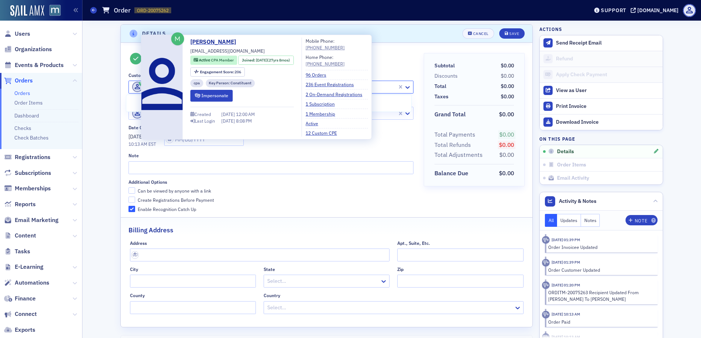
click at [132, 89] on span at bounding box center [137, 87] width 10 height 10
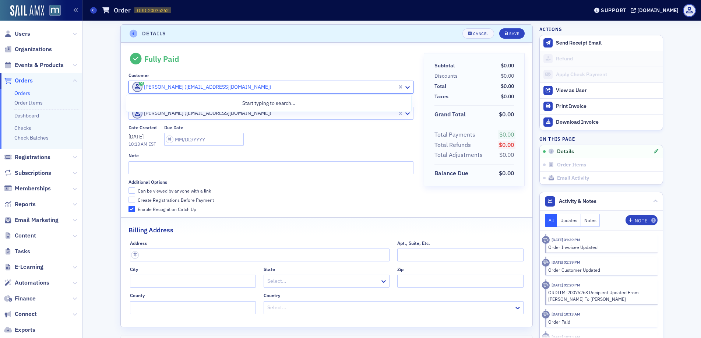
paste input "smorrow@kbstm.com"
type input "smorrow@kbstm.com"
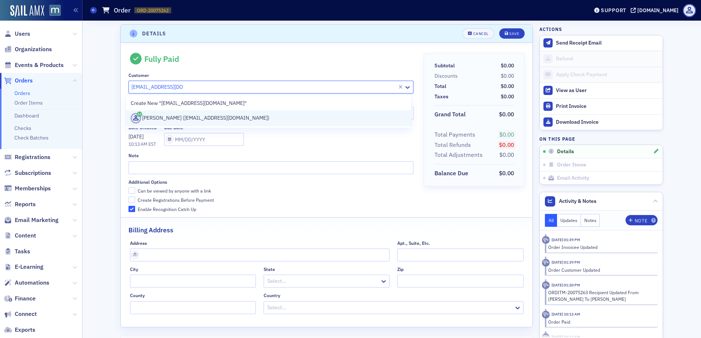
click at [144, 118] on div "Sharon Morrow (smorrow@kbstm.com)" at bounding box center [269, 118] width 276 height 10
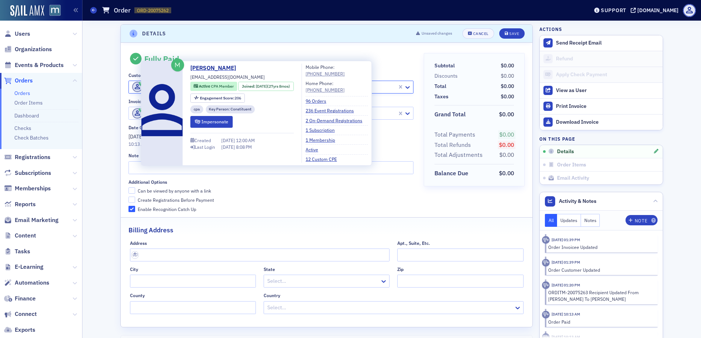
click at [132, 114] on span at bounding box center [137, 113] width 10 height 10
paste input "smorrow@kbstm.com"
type input "smorrow@kbstm.com"
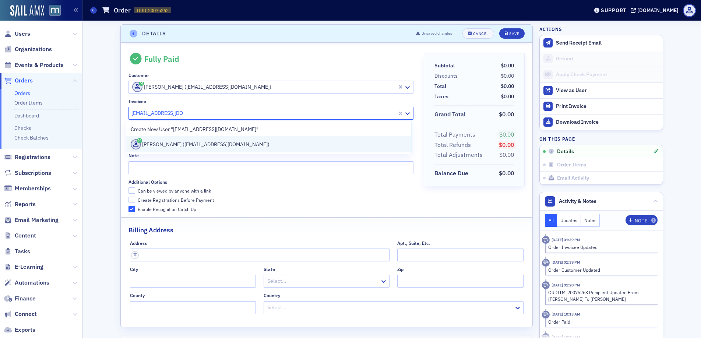
click at [143, 141] on div "Sharon Morrow (smorrow@kbstm.com)" at bounding box center [269, 144] width 276 height 10
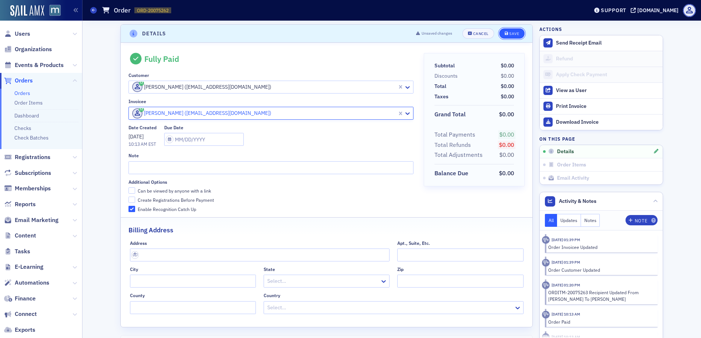
click at [505, 33] on icon "submit" at bounding box center [507, 34] width 4 height 4
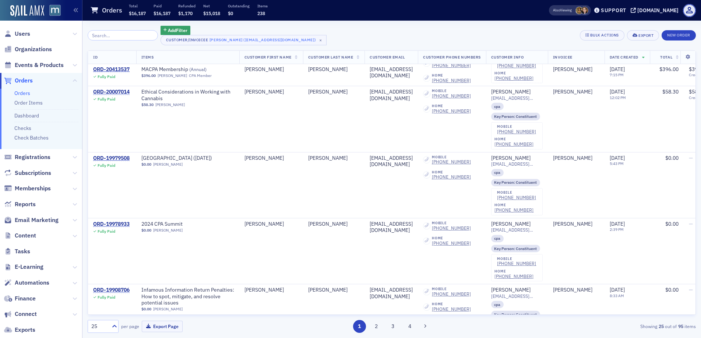
scroll to position [1146, 0]
click at [120, 96] on div "ORD-20007014" at bounding box center [111, 92] width 36 height 7
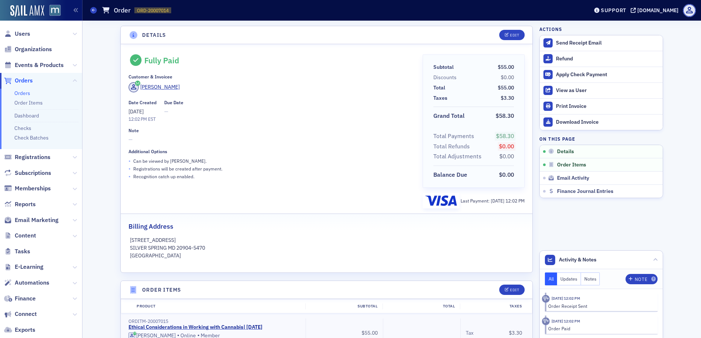
scroll to position [318, 0]
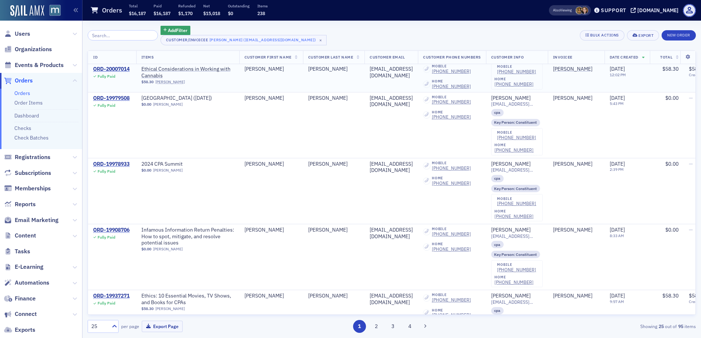
scroll to position [1220, 0]
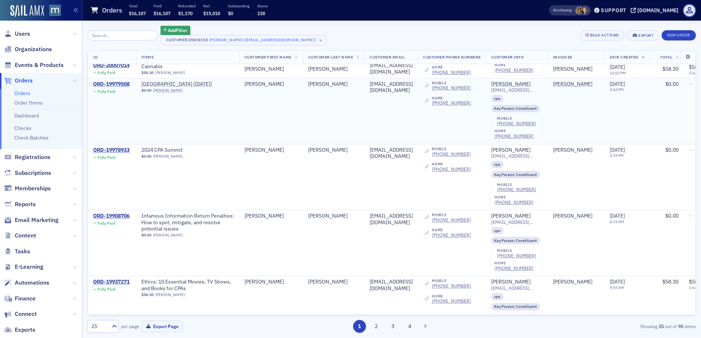
click at [126, 88] on div "ORD-19979508" at bounding box center [111, 84] width 36 height 7
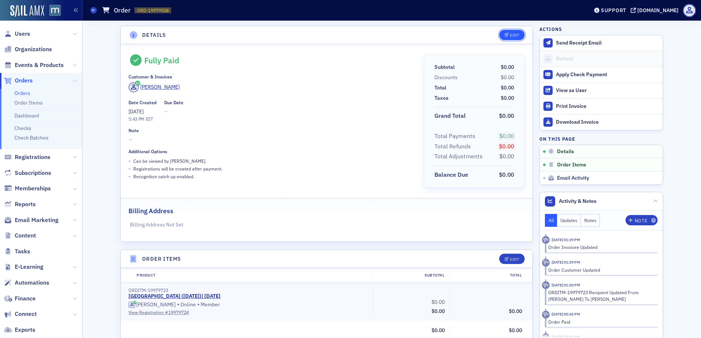
click at [510, 37] on div "Edit" at bounding box center [514, 35] width 9 height 4
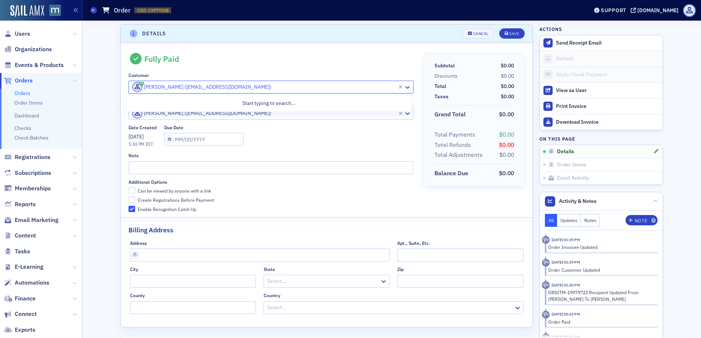
click at [131, 87] on input "text" at bounding box center [131, 87] width 1 height 8
paste input "smorrow@kbstm.com"
type input "smorrow@kbstm.com"
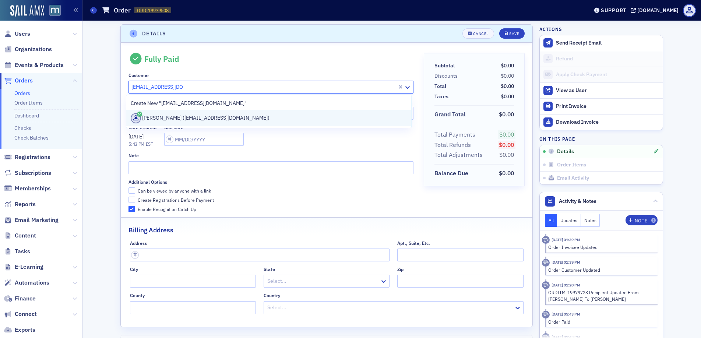
click at [166, 121] on div "Sharon Morrow (smorrow@kbstm.com)" at bounding box center [269, 118] width 276 height 10
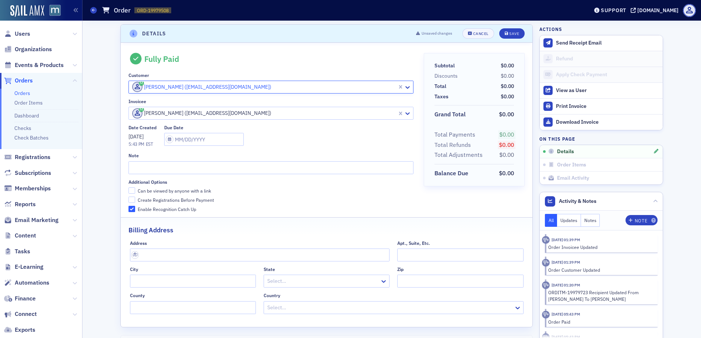
click at [129, 112] on div "[PERSON_NAME] ([EMAIL_ADDRESS][DOMAIN_NAME])" at bounding box center [263, 113] width 268 height 12
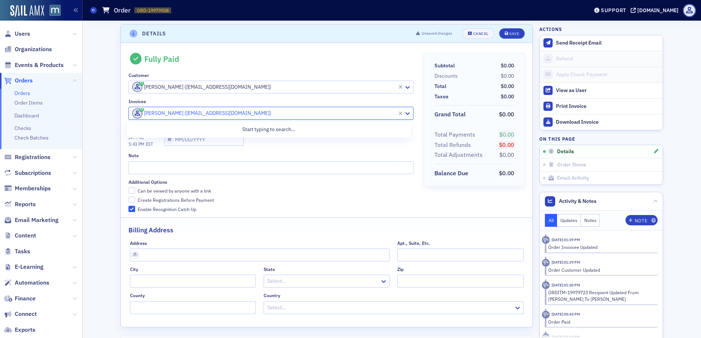
paste input "smorrow@kbstm.com"
type input "smorrow@kbstm.com"
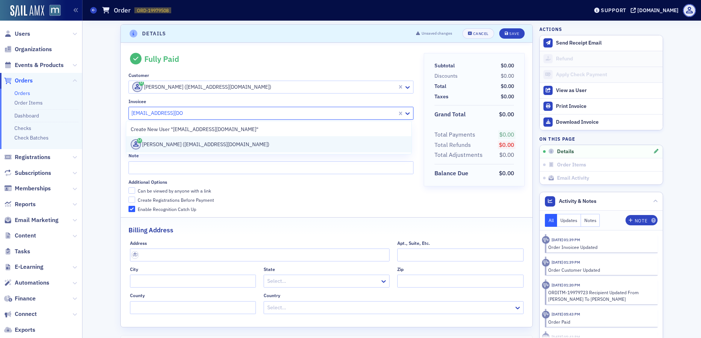
click at [169, 146] on div "Sharon Morrow (smorrow@kbstm.com)" at bounding box center [269, 144] width 276 height 10
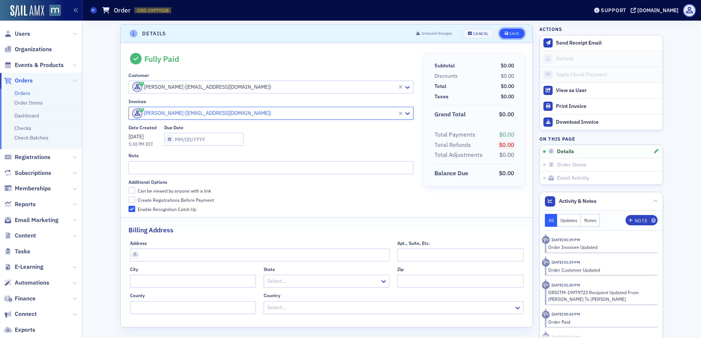
click at [510, 32] on div "Save" at bounding box center [514, 34] width 10 height 4
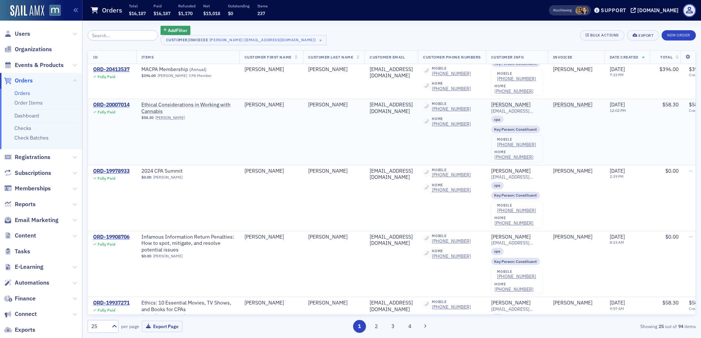
scroll to position [1135, 0]
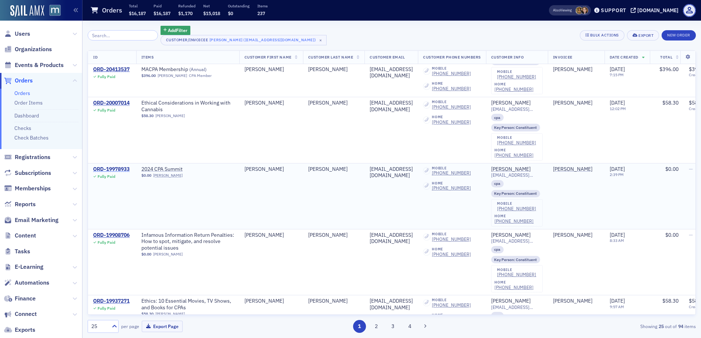
click at [116, 173] on div "ORD-19978933" at bounding box center [111, 169] width 36 height 7
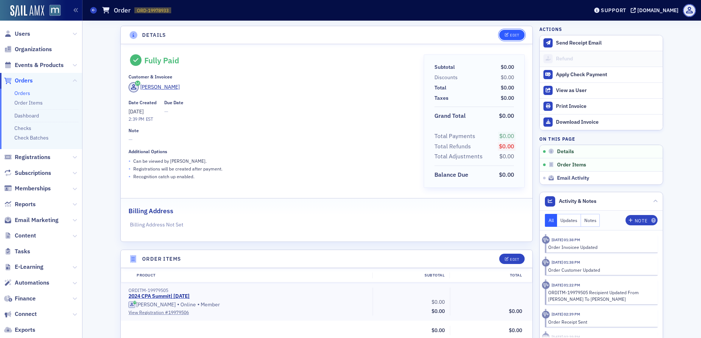
click at [510, 36] on div "Edit" at bounding box center [514, 35] width 9 height 4
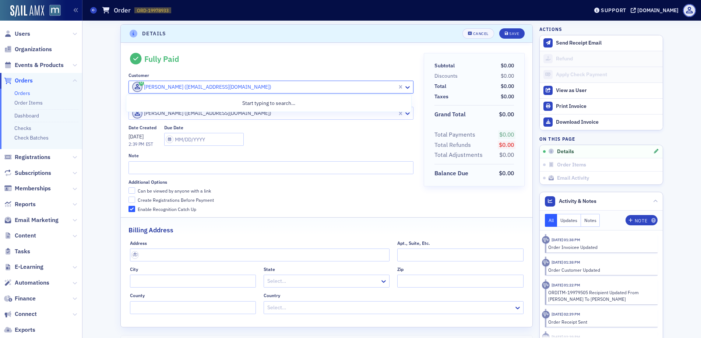
click at [132, 88] on span at bounding box center [137, 87] width 10 height 10
paste input "smorrow@kbstm.com"
type input "smorrow@kbstm.com"
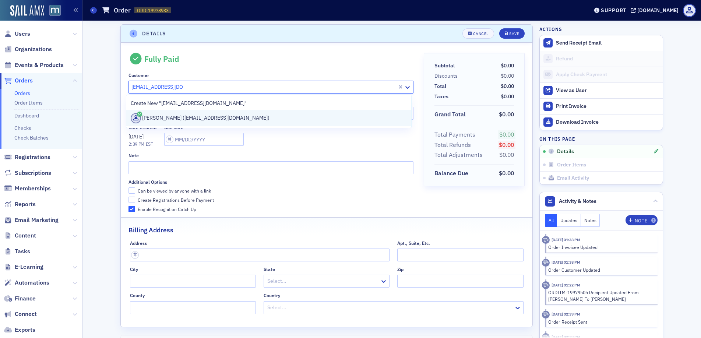
click at [155, 114] on div "Sharon Morrow (smorrow@kbstm.com)" at bounding box center [269, 118] width 276 height 10
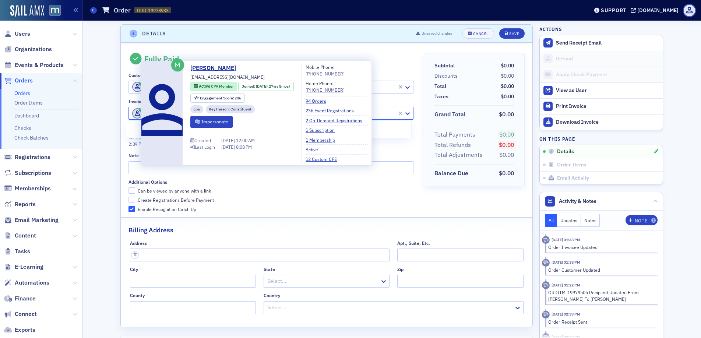
click at [132, 110] on span at bounding box center [137, 113] width 10 height 10
paste input "smorrow@kbstm.com"
type input "smorrow@kbstm.com"
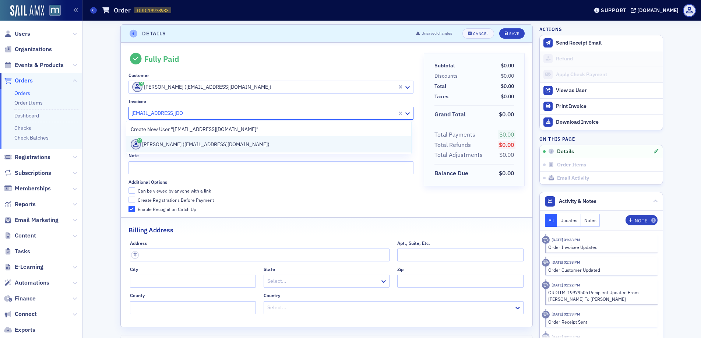
click at [171, 143] on div "Sharon Morrow (smorrow@kbstm.com)" at bounding box center [269, 144] width 276 height 10
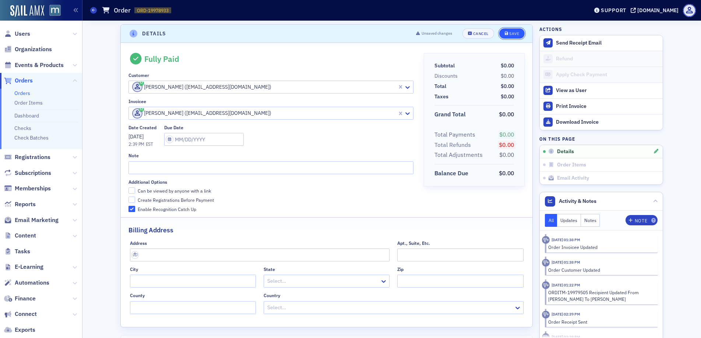
click at [510, 32] on div "Save" at bounding box center [514, 34] width 10 height 4
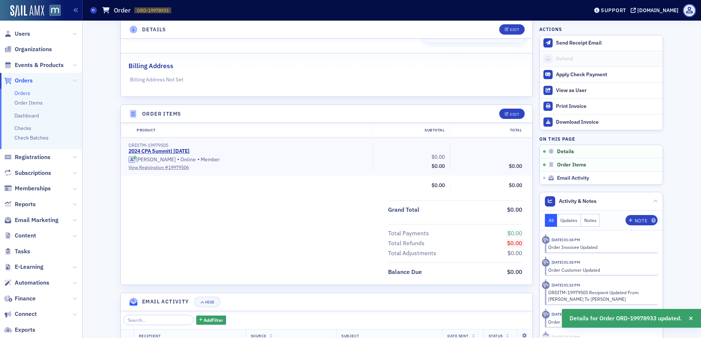
scroll to position [212, 0]
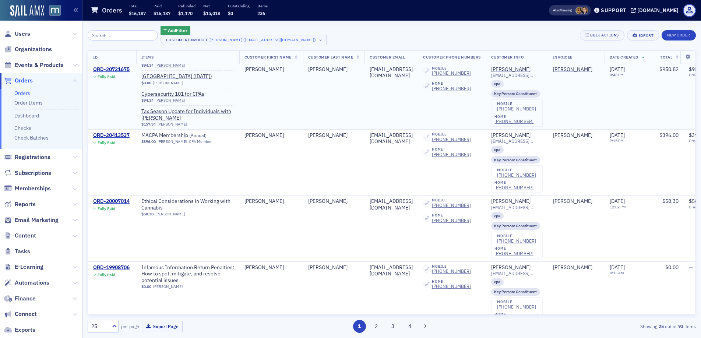
scroll to position [1102, 0]
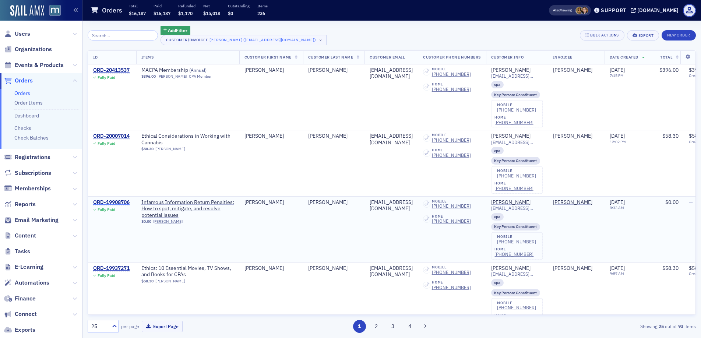
click at [123, 206] on div "ORD-19908706" at bounding box center [111, 202] width 36 height 7
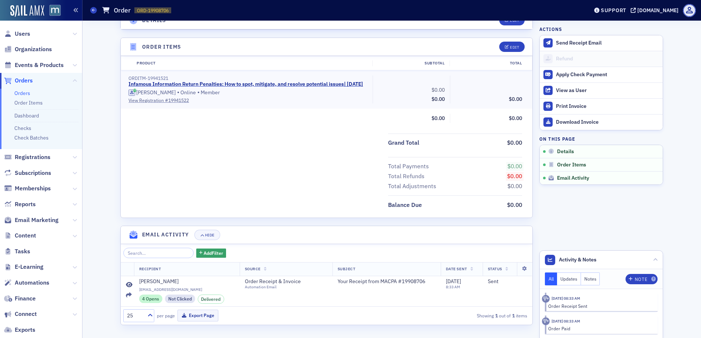
scroll to position [217, 0]
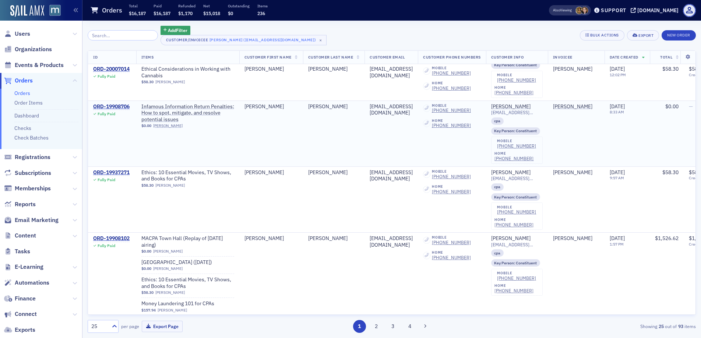
scroll to position [1216, 0]
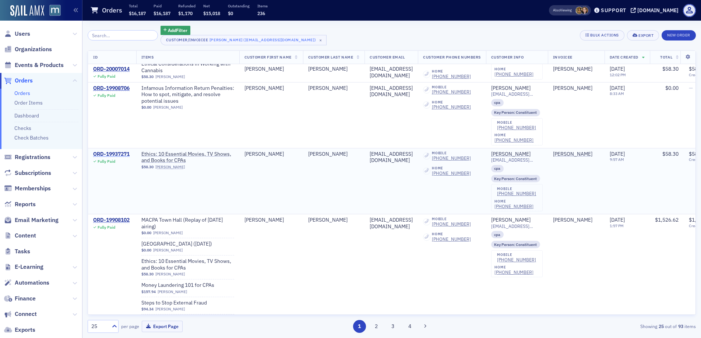
click at [120, 158] on div "ORD-19937271" at bounding box center [111, 154] width 36 height 7
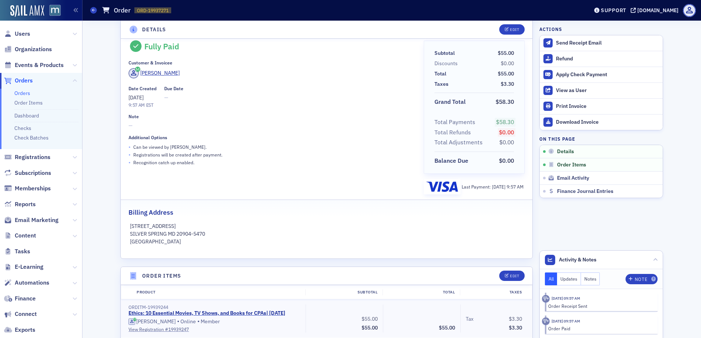
scroll to position [58, 0]
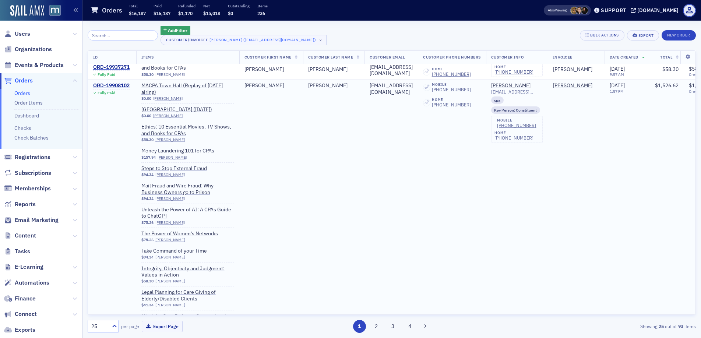
scroll to position [1342, 0]
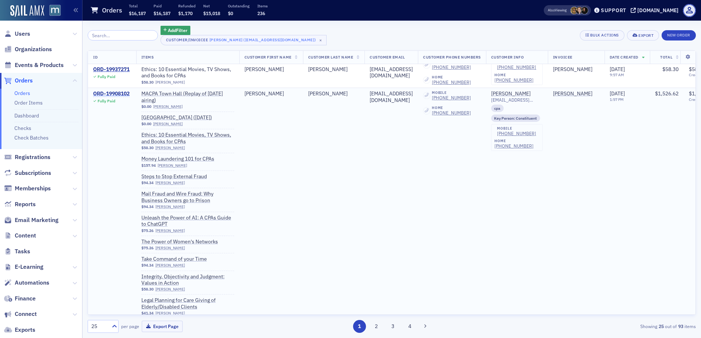
click at [117, 97] on div "ORD-19908102" at bounding box center [111, 94] width 36 height 7
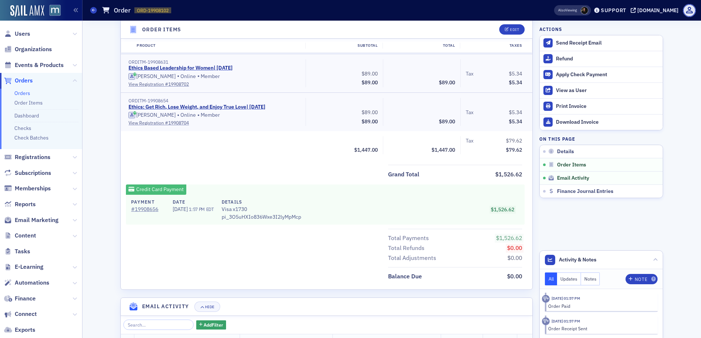
scroll to position [1177, 0]
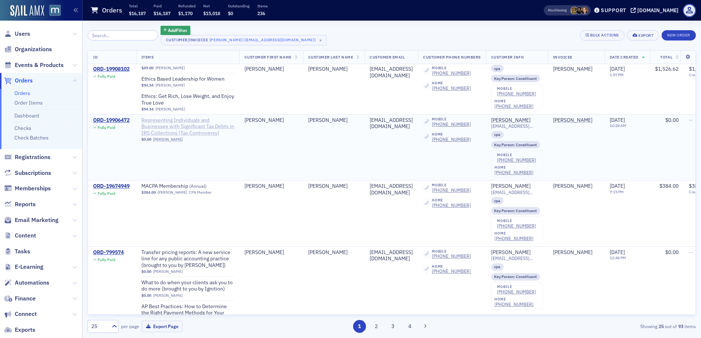
scroll to position [1819, 0]
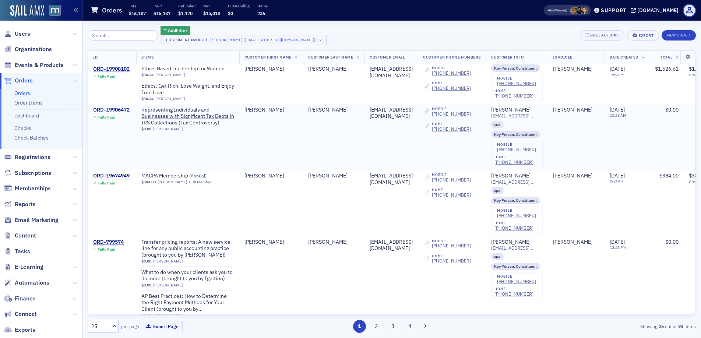
click at [116, 109] on div "ORD-19906472" at bounding box center [111, 110] width 36 height 7
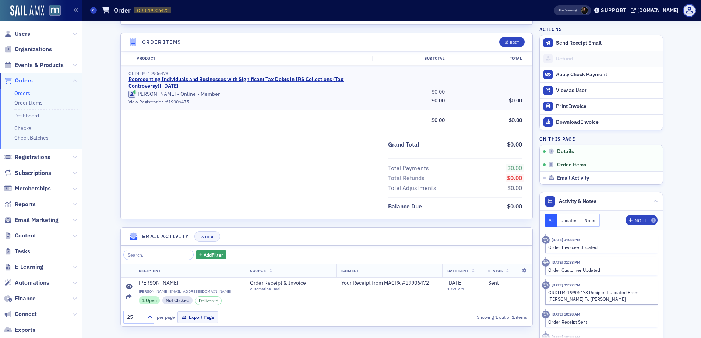
scroll to position [218, 0]
click at [510, 42] on div "Edit" at bounding box center [514, 41] width 9 height 4
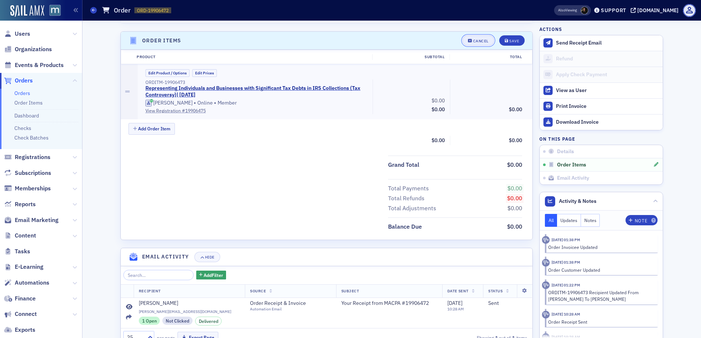
click at [465, 44] on button "Cancel" at bounding box center [478, 40] width 32 height 10
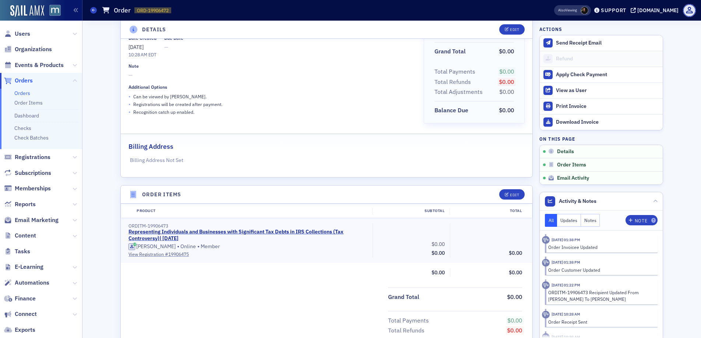
scroll to position [0, 0]
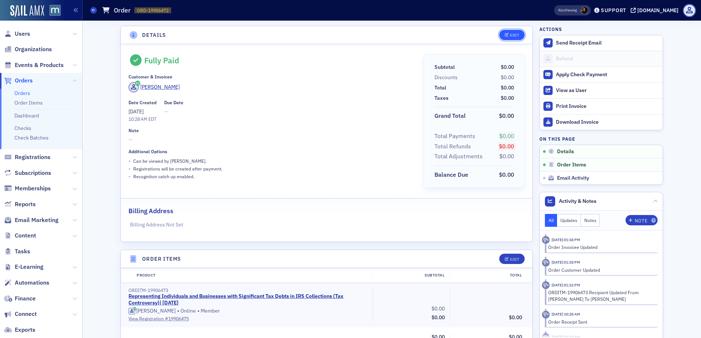
click at [520, 33] on button "Edit" at bounding box center [511, 35] width 25 height 10
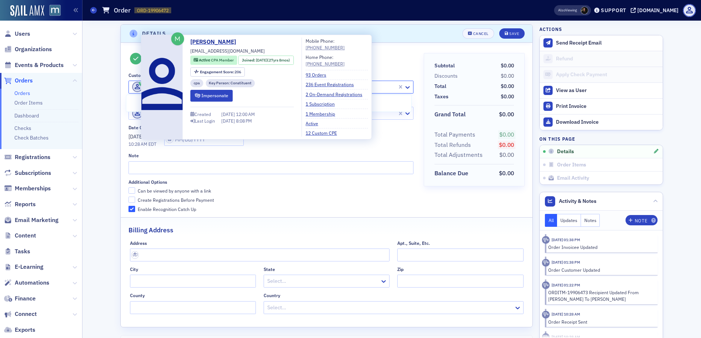
click at [132, 86] on span at bounding box center [137, 87] width 10 height 10
paste input "smorrow@kbstm.com"
type input "smorrow@kbstm.com"
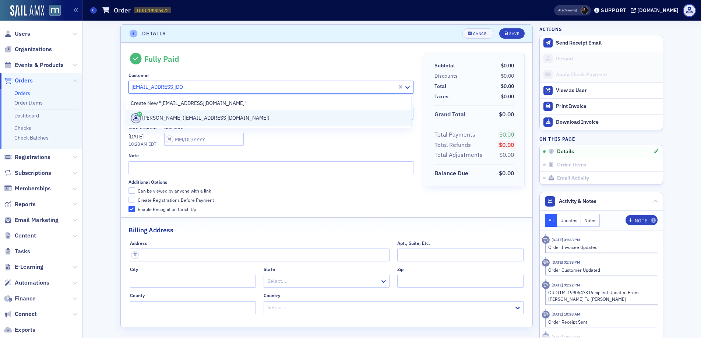
click at [152, 116] on div "Sharon Morrow (smorrow@kbstm.com)" at bounding box center [269, 118] width 276 height 10
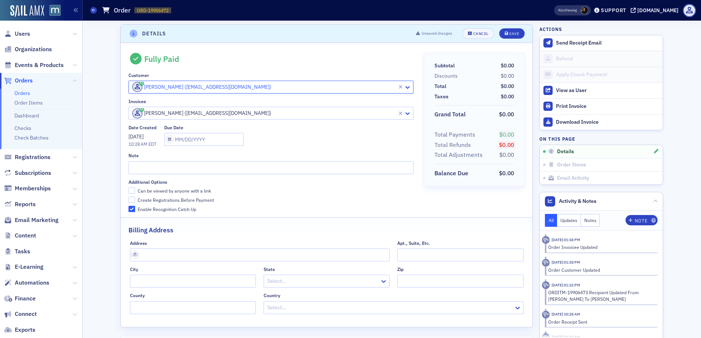
click at [129, 117] on div "[PERSON_NAME] ([EMAIL_ADDRESS][DOMAIN_NAME])" at bounding box center [263, 113] width 268 height 12
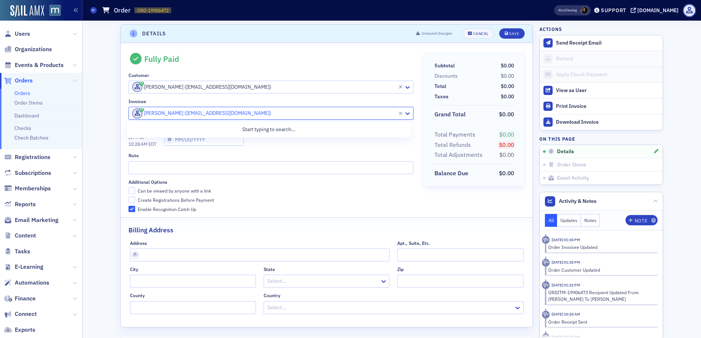
paste input "smorrow@kbstm.com"
type input "smorrow@kbstm.com"
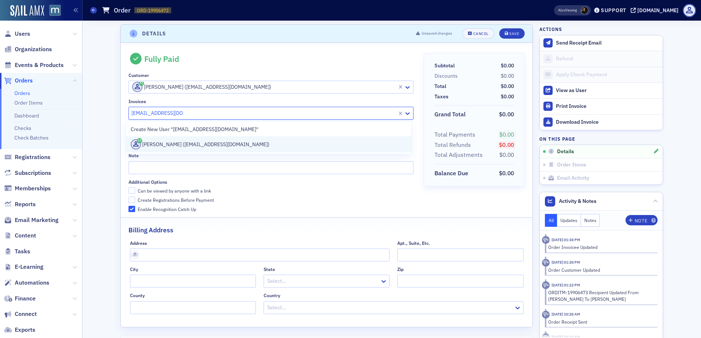
click at [181, 144] on div "Sharon Morrow (smorrow@kbstm.com)" at bounding box center [269, 144] width 276 height 10
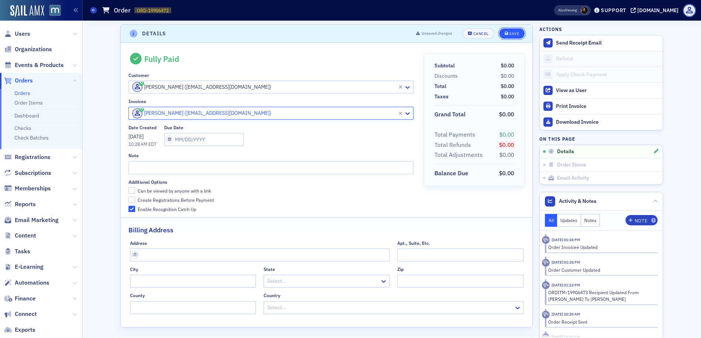
click at [514, 34] on div "Save" at bounding box center [514, 34] width 10 height 4
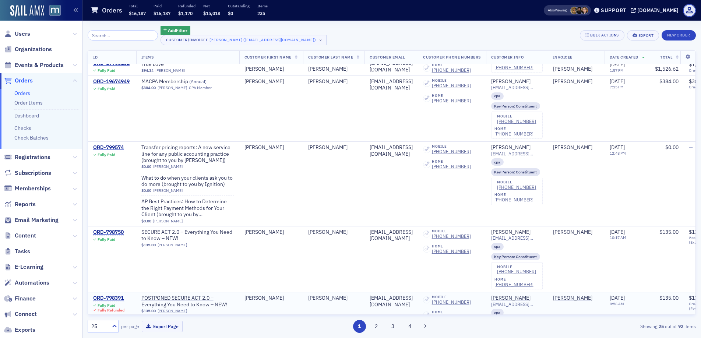
scroll to position [1874, 0]
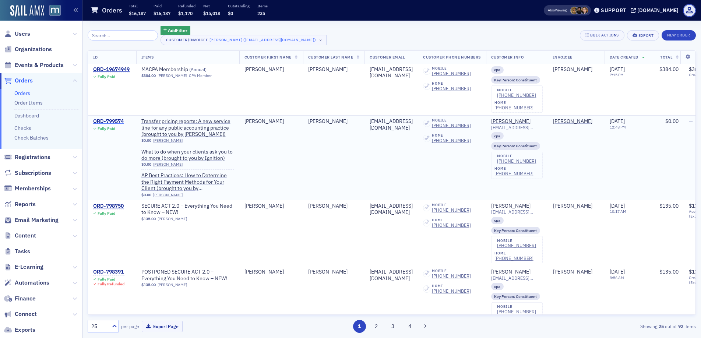
click at [107, 119] on div "ORD-799574" at bounding box center [108, 121] width 31 height 7
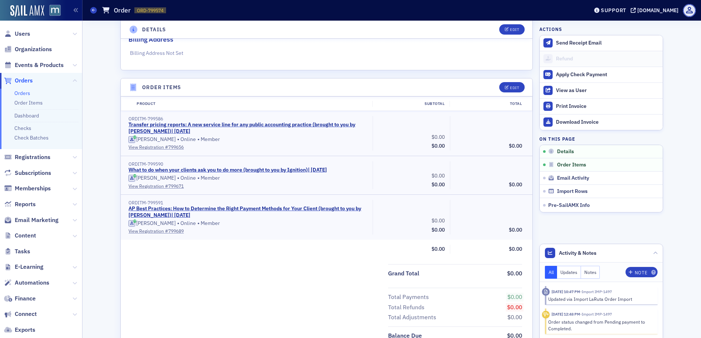
scroll to position [159, 0]
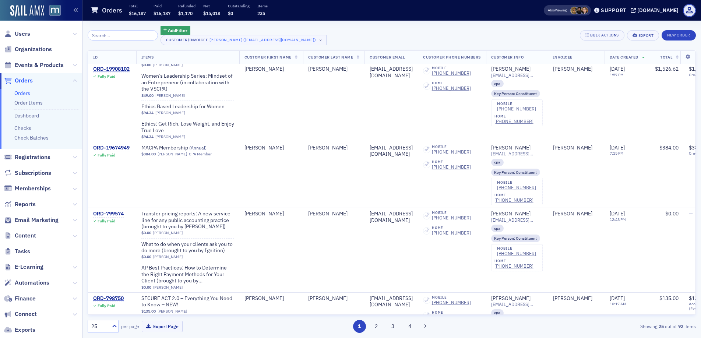
scroll to position [2227, 0]
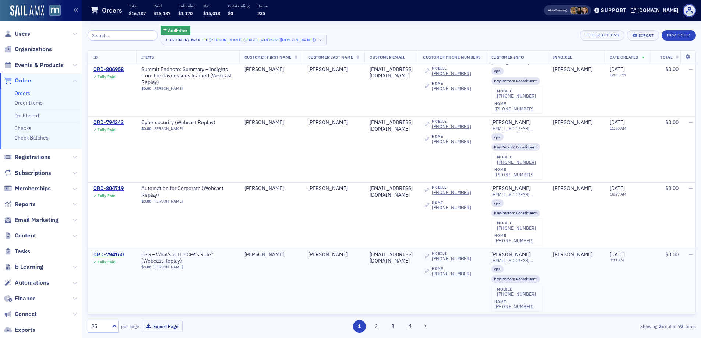
click at [100, 251] on div "ORD-794160" at bounding box center [108, 254] width 31 height 7
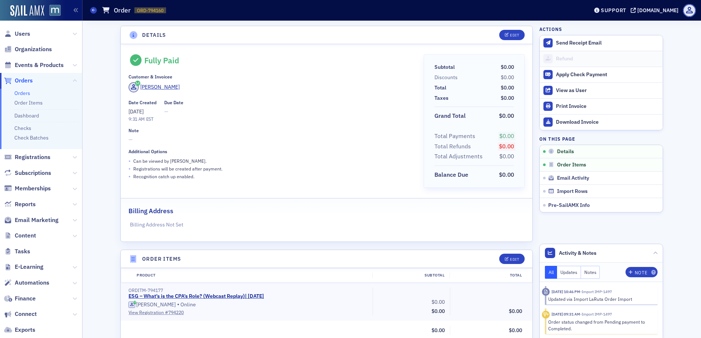
scroll to position [224, 0]
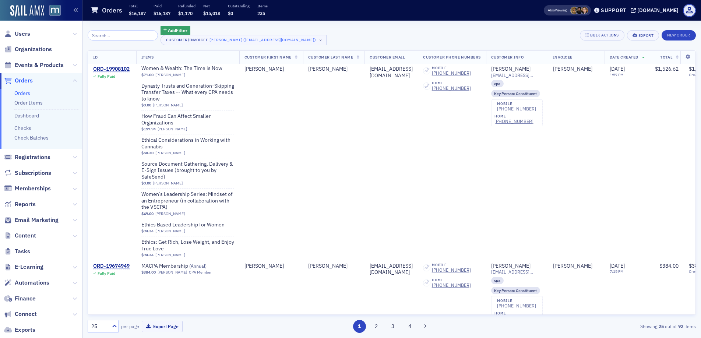
scroll to position [2227, 0]
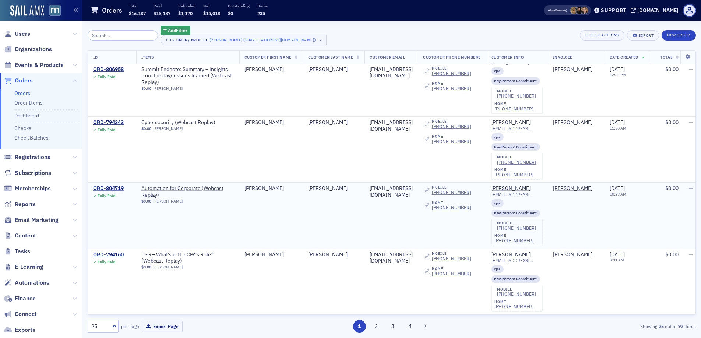
click at [116, 185] on div "ORD-804719" at bounding box center [108, 188] width 31 height 7
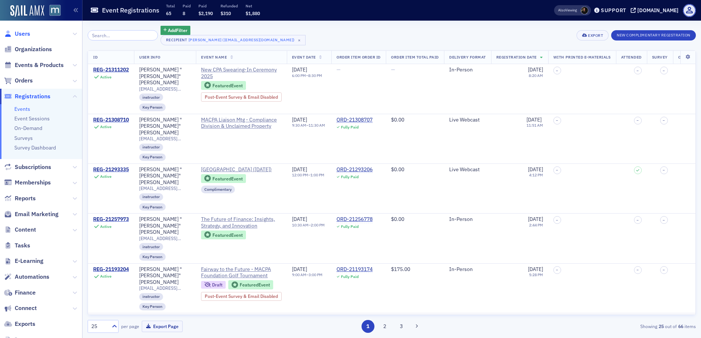
click at [20, 36] on span "Users" at bounding box center [22, 34] width 15 height 8
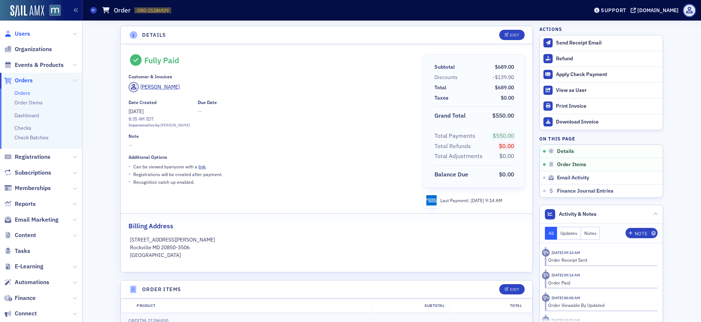
click at [22, 34] on span "Users" at bounding box center [22, 34] width 15 height 8
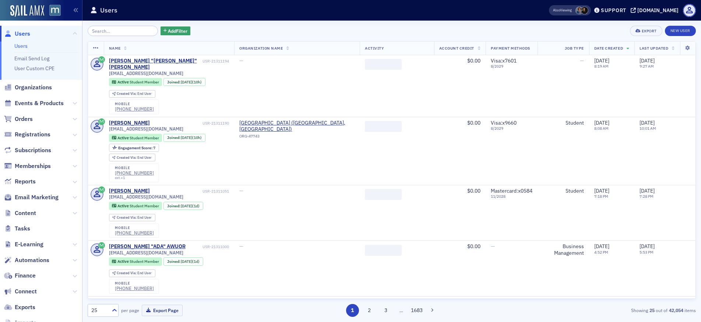
click at [122, 29] on input "search" at bounding box center [123, 31] width 70 height 10
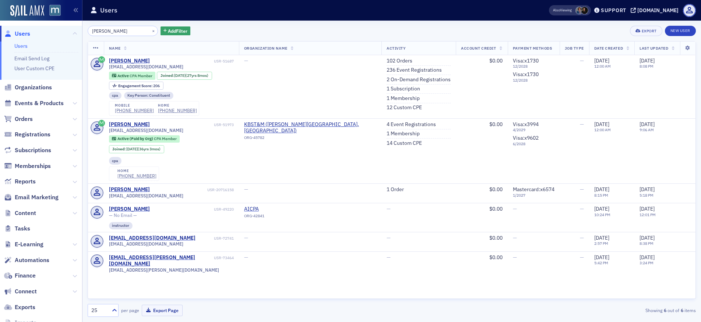
type input "[PERSON_NAME]"
click at [132, 130] on span "[EMAIL_ADDRESS][DOMAIN_NAME]" at bounding box center [146, 131] width 74 height 6
click at [387, 134] on link "4 Event Registrations" at bounding box center [411, 134] width 49 height 7
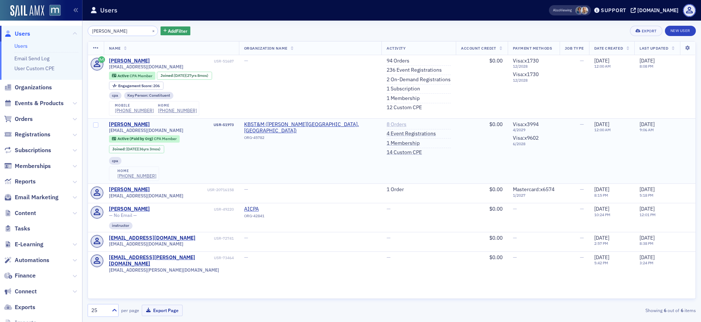
click at [387, 124] on link "8 Orders" at bounding box center [397, 124] width 20 height 7
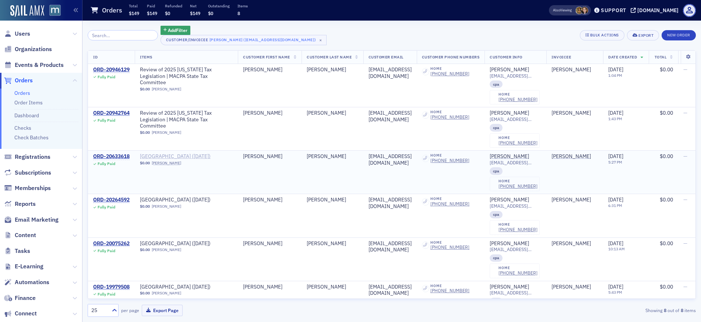
click at [182, 157] on span "MACPA Town Hall (September 2024)" at bounding box center [186, 157] width 93 height 7
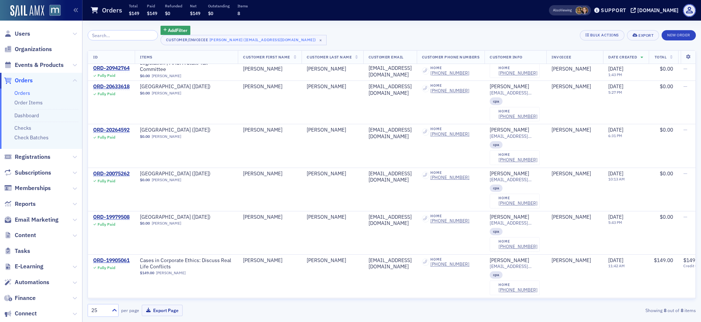
scroll to position [118, 0]
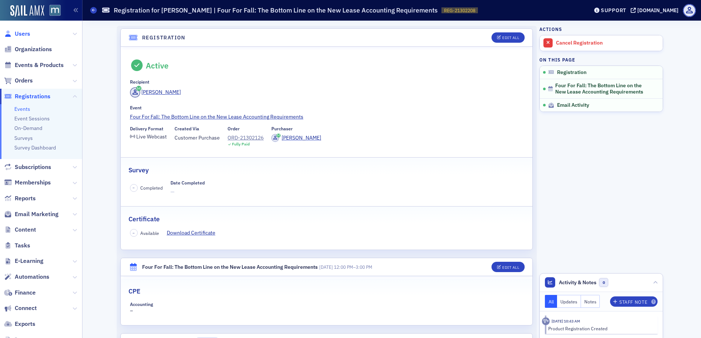
click at [22, 32] on span "Users" at bounding box center [22, 34] width 15 height 8
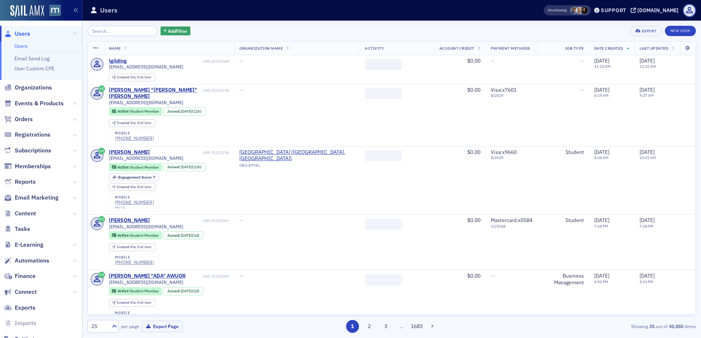
click at [144, 33] on input "search" at bounding box center [123, 31] width 70 height 10
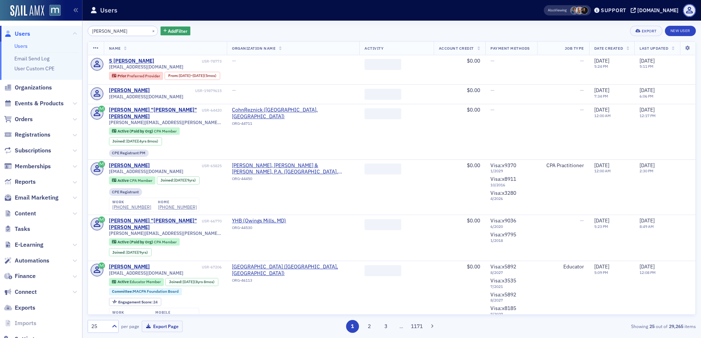
type input "stemmy"
